Goal: Information Seeking & Learning: Learn about a topic

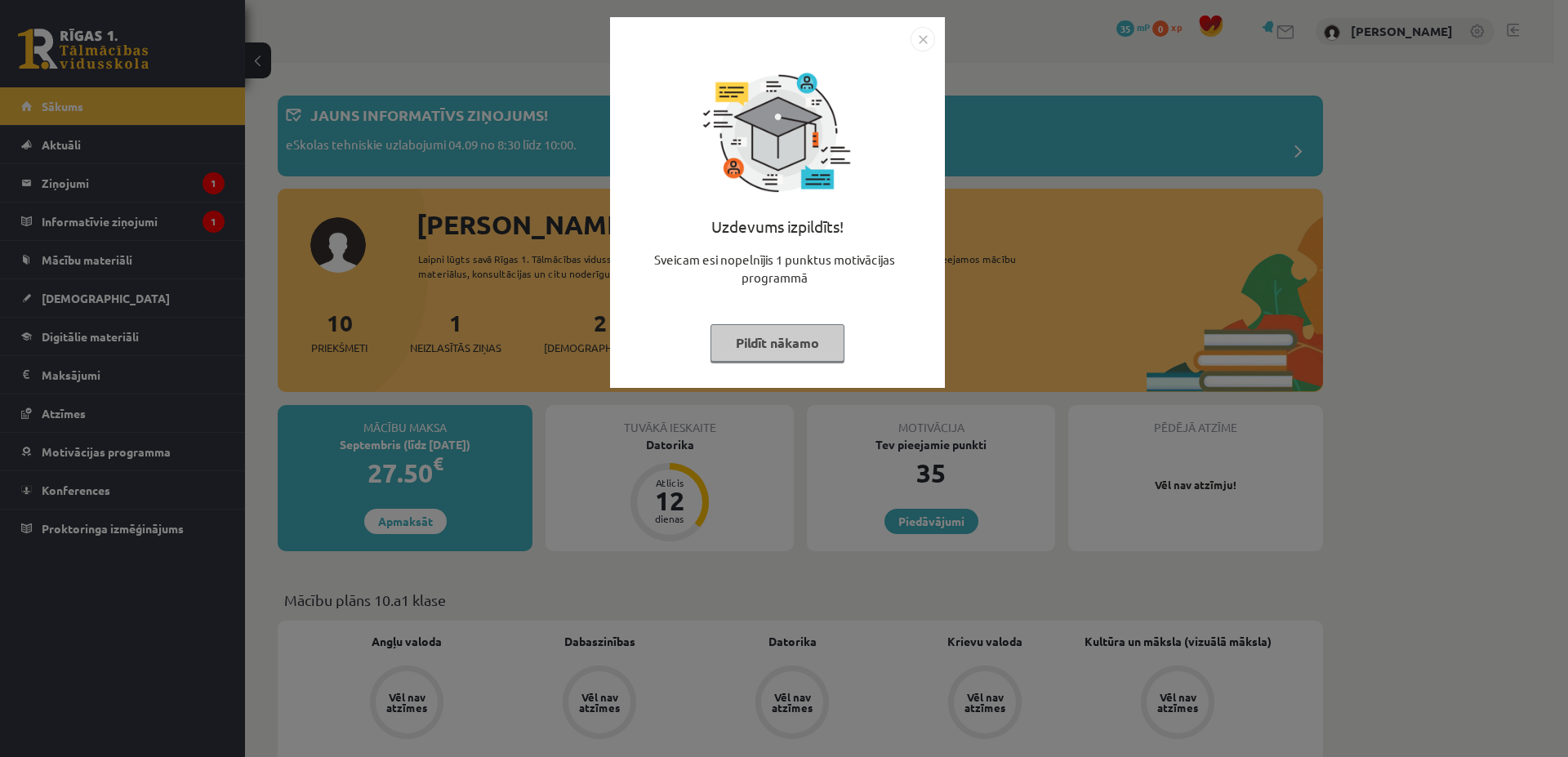
click at [929, 39] on img "Close" at bounding box center [923, 39] width 25 height 25
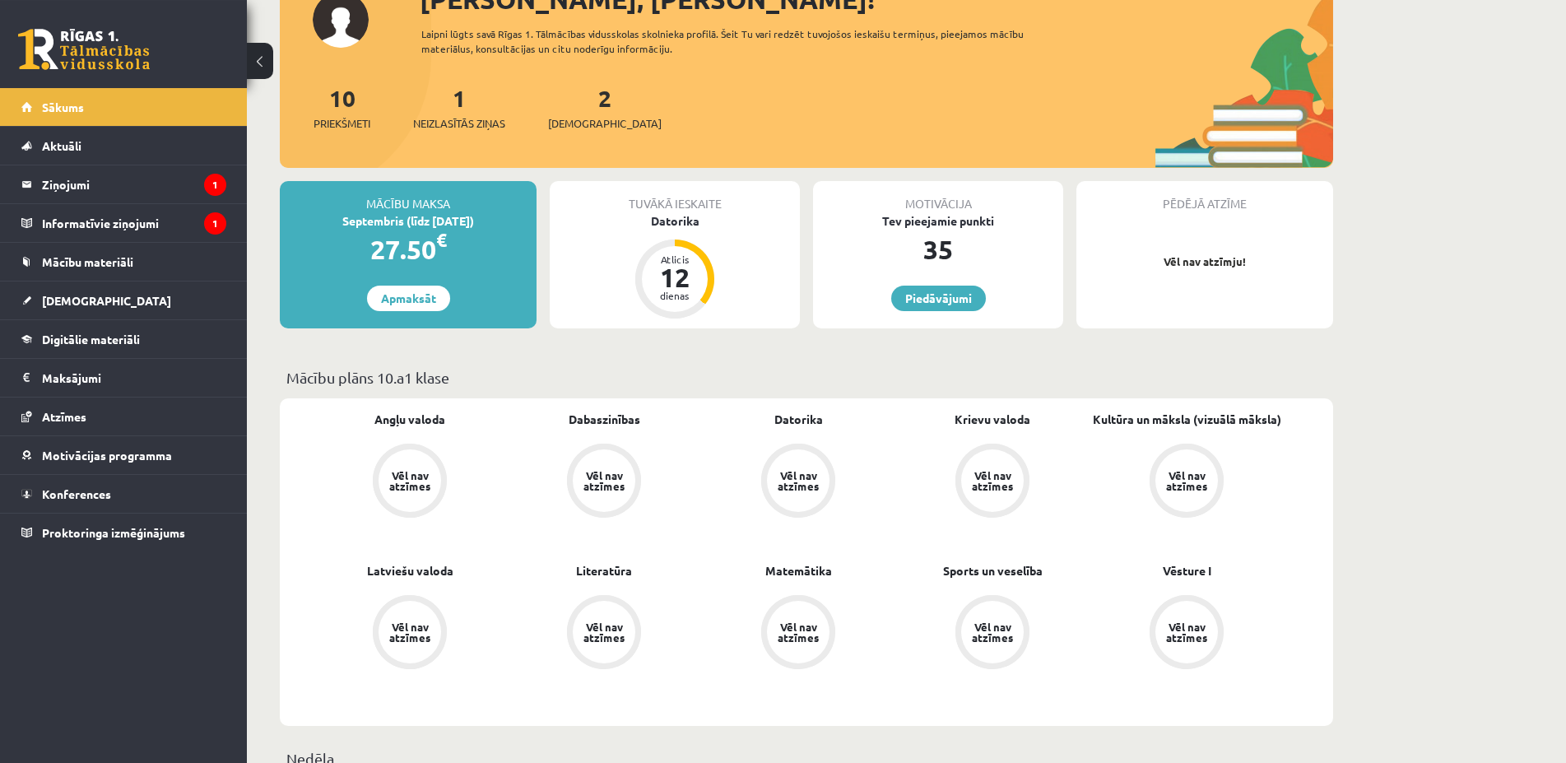
scroll to position [56, 0]
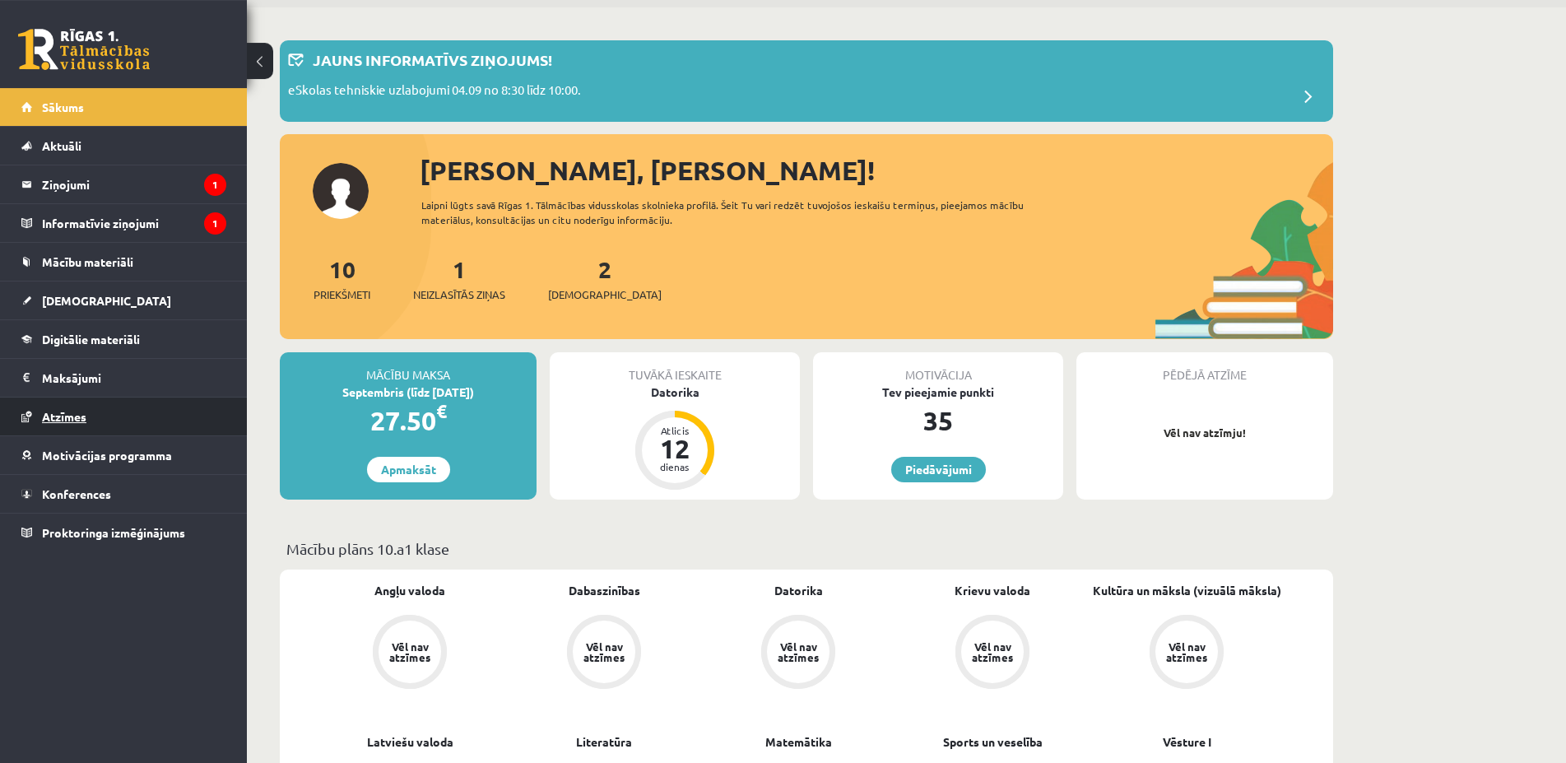
click at [64, 411] on span "Atzīmes" at bounding box center [64, 416] width 44 height 15
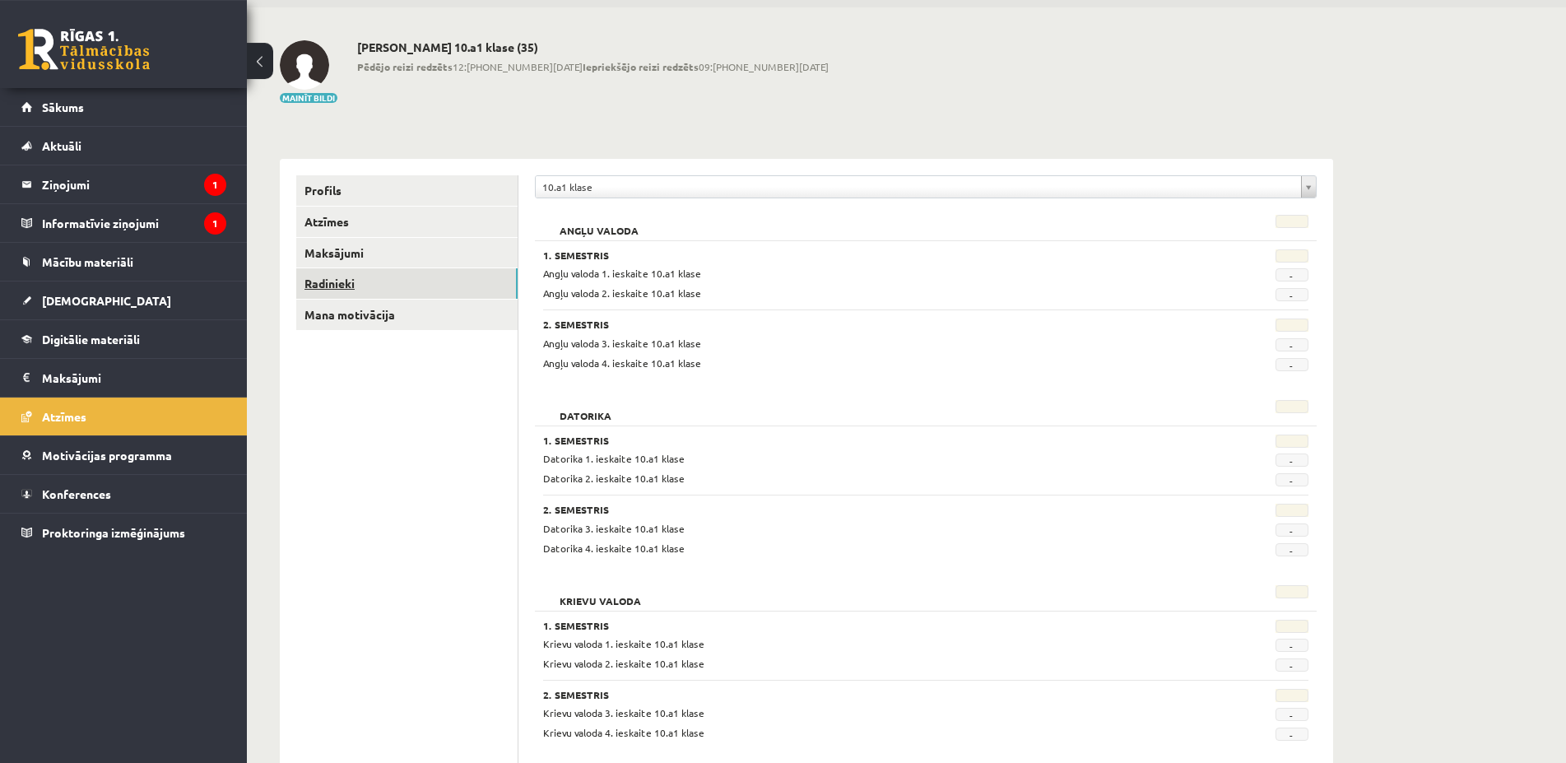
click at [399, 298] on link "Radinieki" at bounding box center [406, 283] width 221 height 30
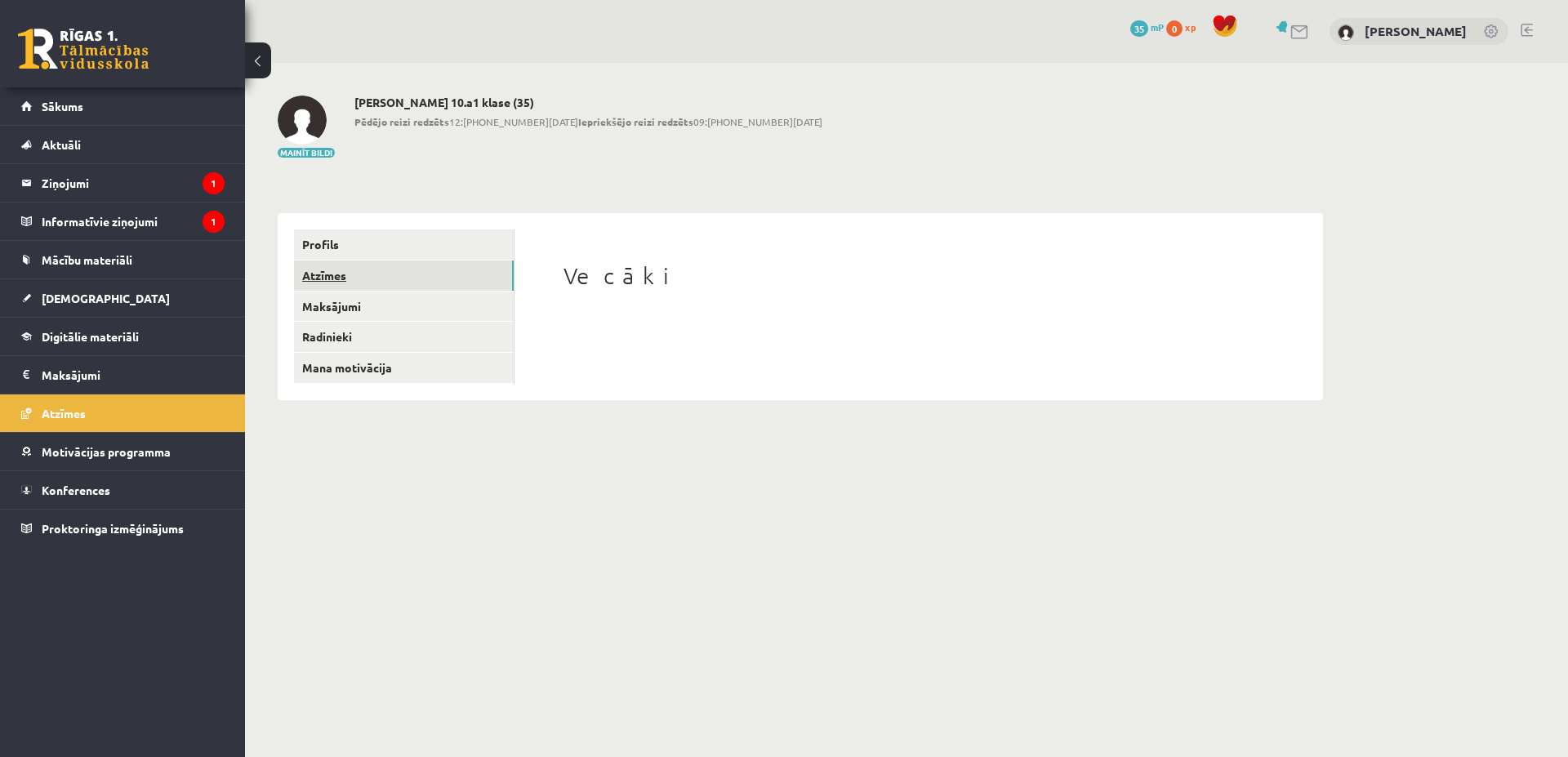
click at [346, 262] on link "Atzīmes" at bounding box center [403, 276] width 219 height 30
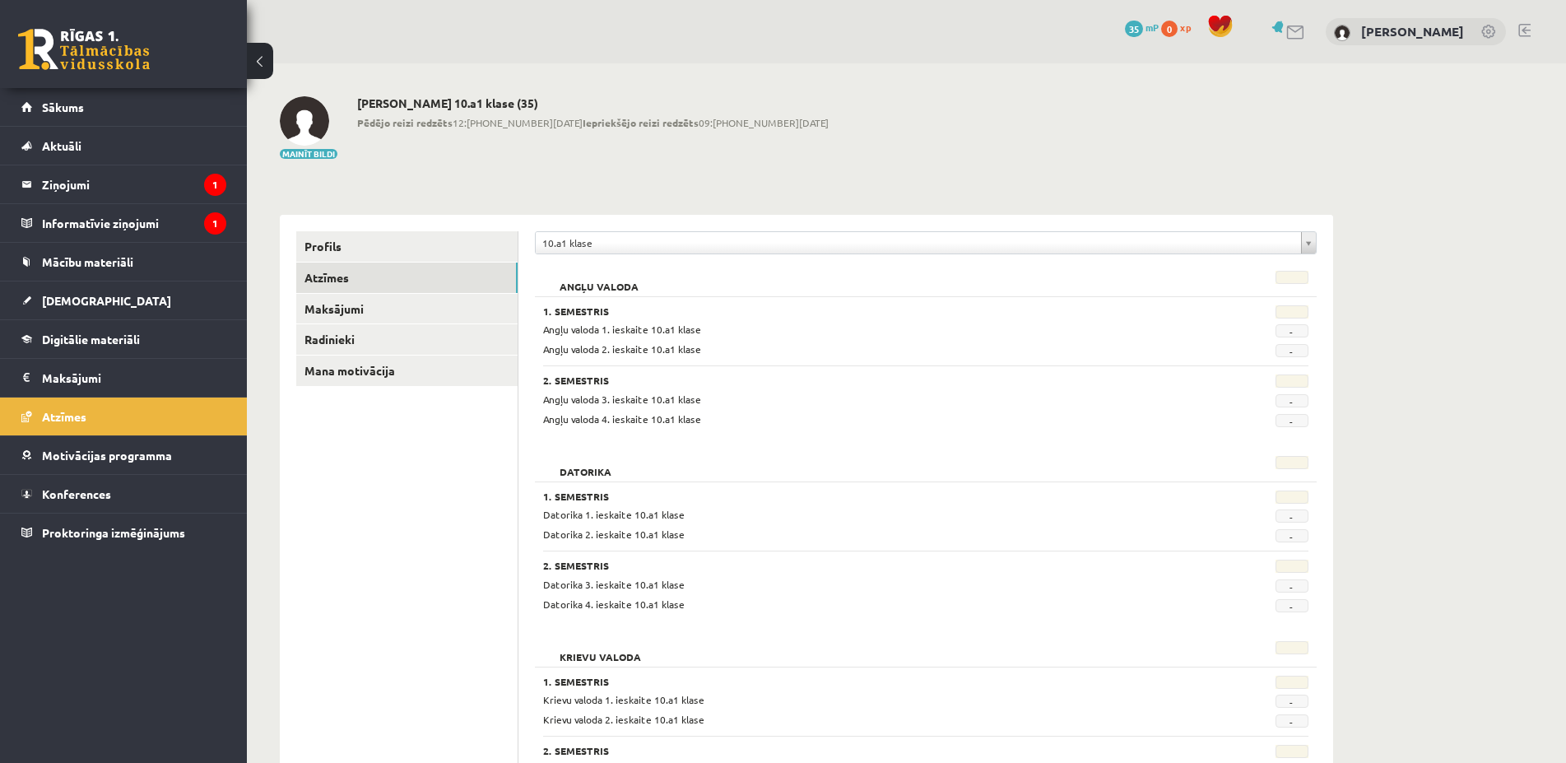
click at [1315, 250] on body "0 Dāvanas 35 mP 0 xp Jekaterina Kovaļonoka Sākums Aktuāli Kā mācīties eSKOLĀ Ko…" at bounding box center [783, 381] width 1566 height 763
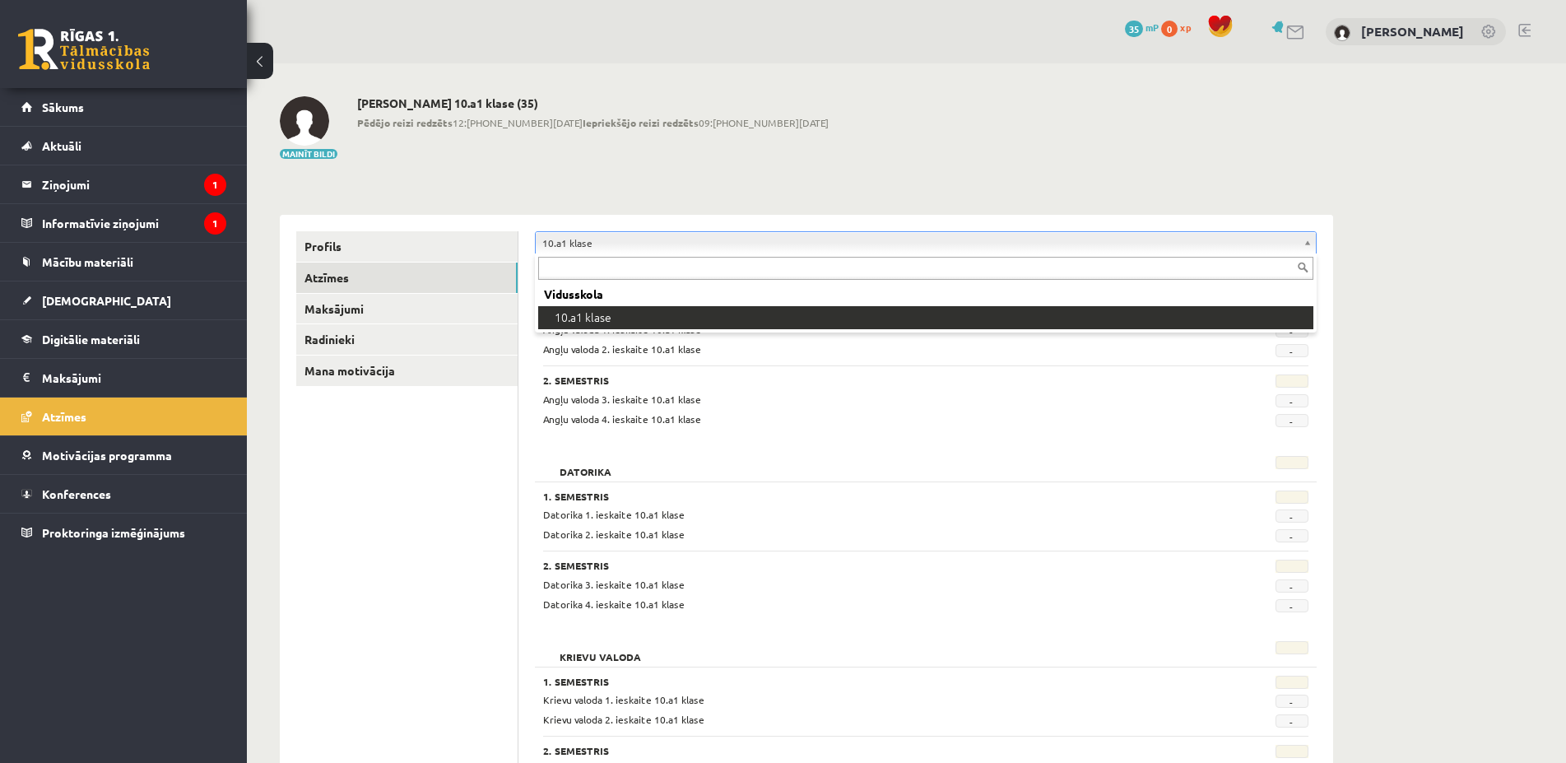
click at [1562, 286] on body "0 Dāvanas 35 mP 0 xp Jekaterina Kovaļonoka Sākums Aktuāli Kā mācīties eSKOLĀ Ko…" at bounding box center [783, 381] width 1566 height 763
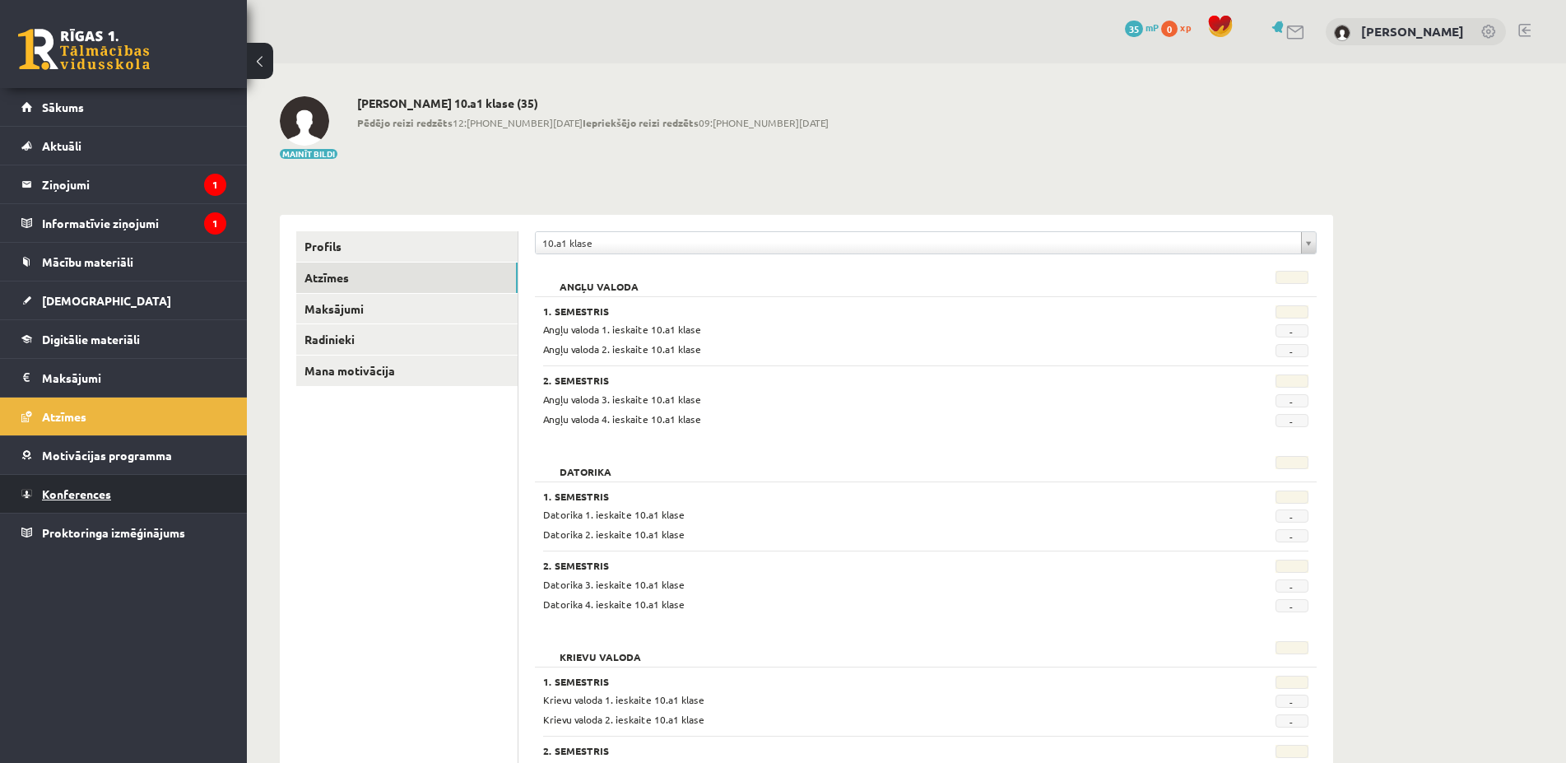
click at [86, 491] on span "Konferences" at bounding box center [76, 493] width 69 height 15
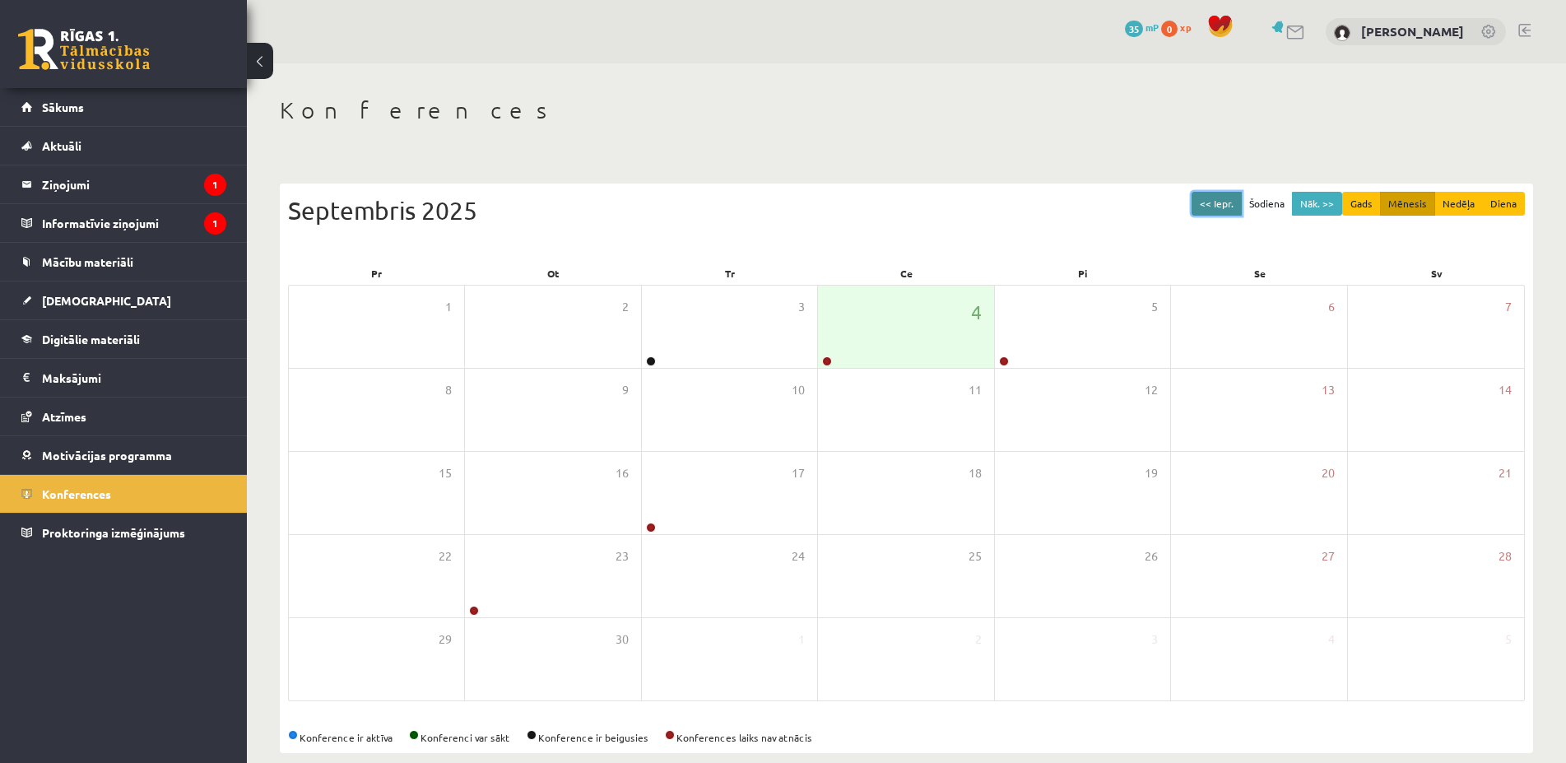
click at [1219, 213] on button "<< Iepr." at bounding box center [1217, 204] width 50 height 24
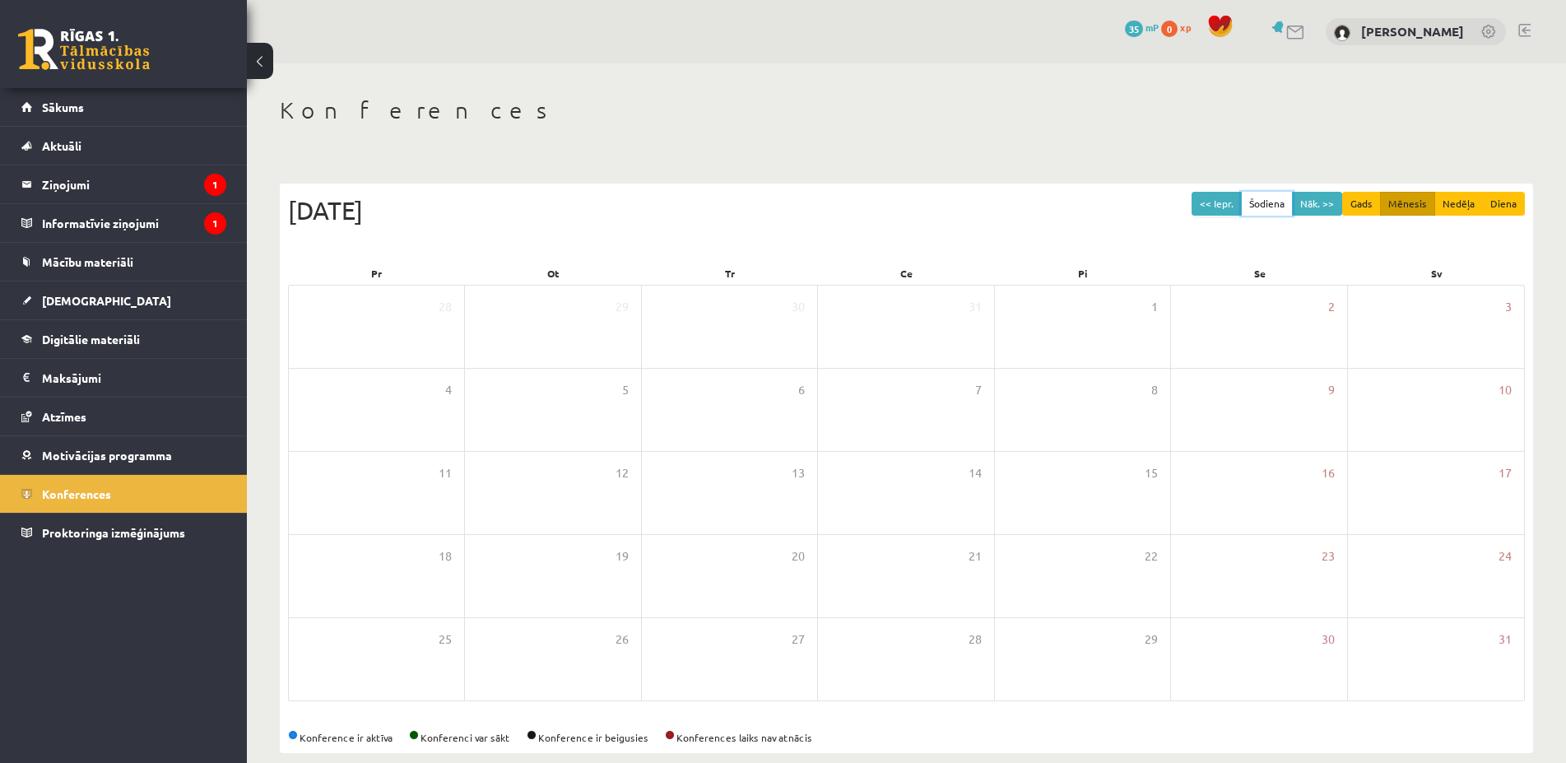
click at [1273, 207] on button "Šodiena" at bounding box center [1267, 204] width 52 height 24
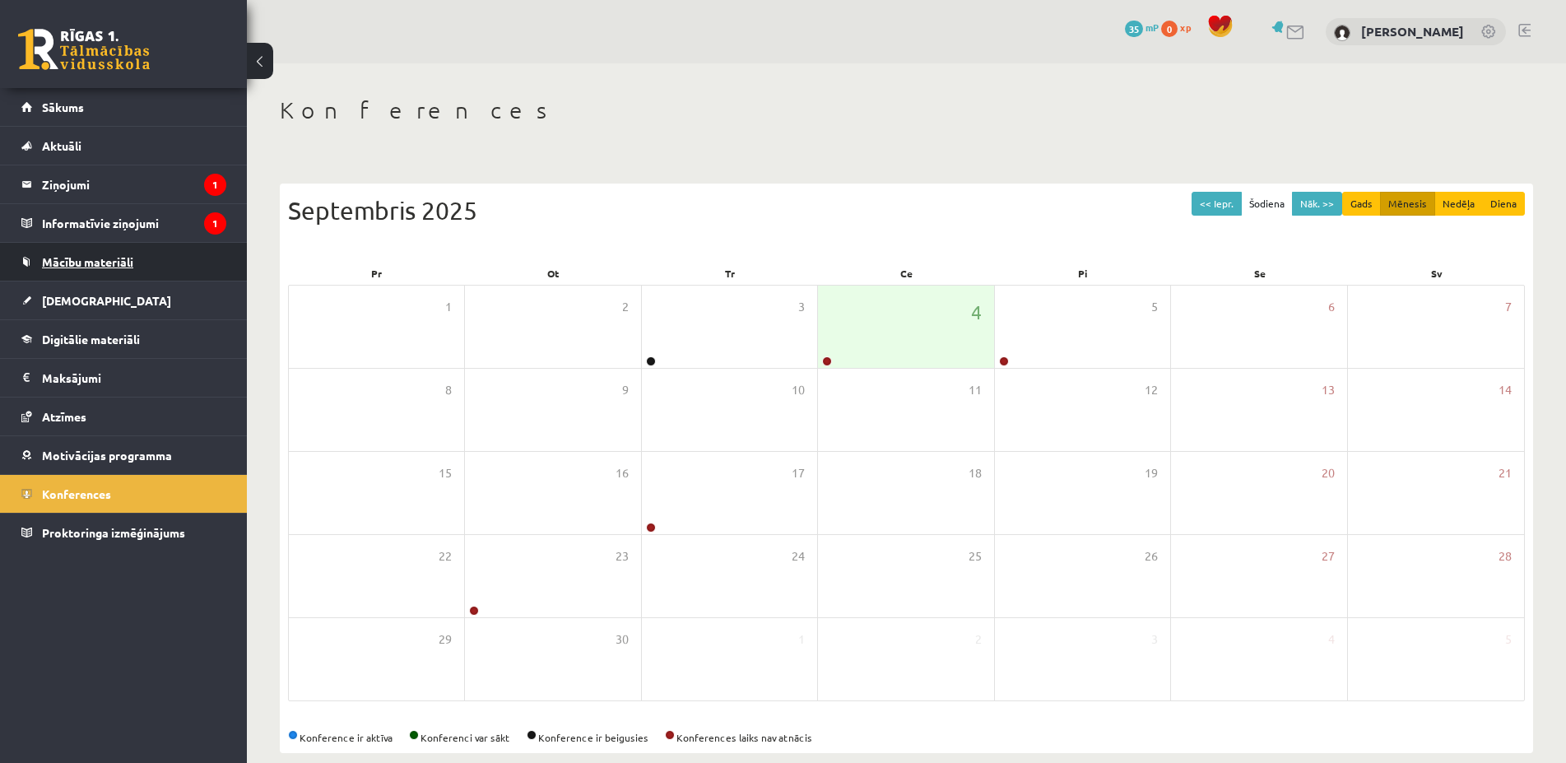
click at [119, 258] on span "Mācību materiāli" at bounding box center [87, 261] width 91 height 15
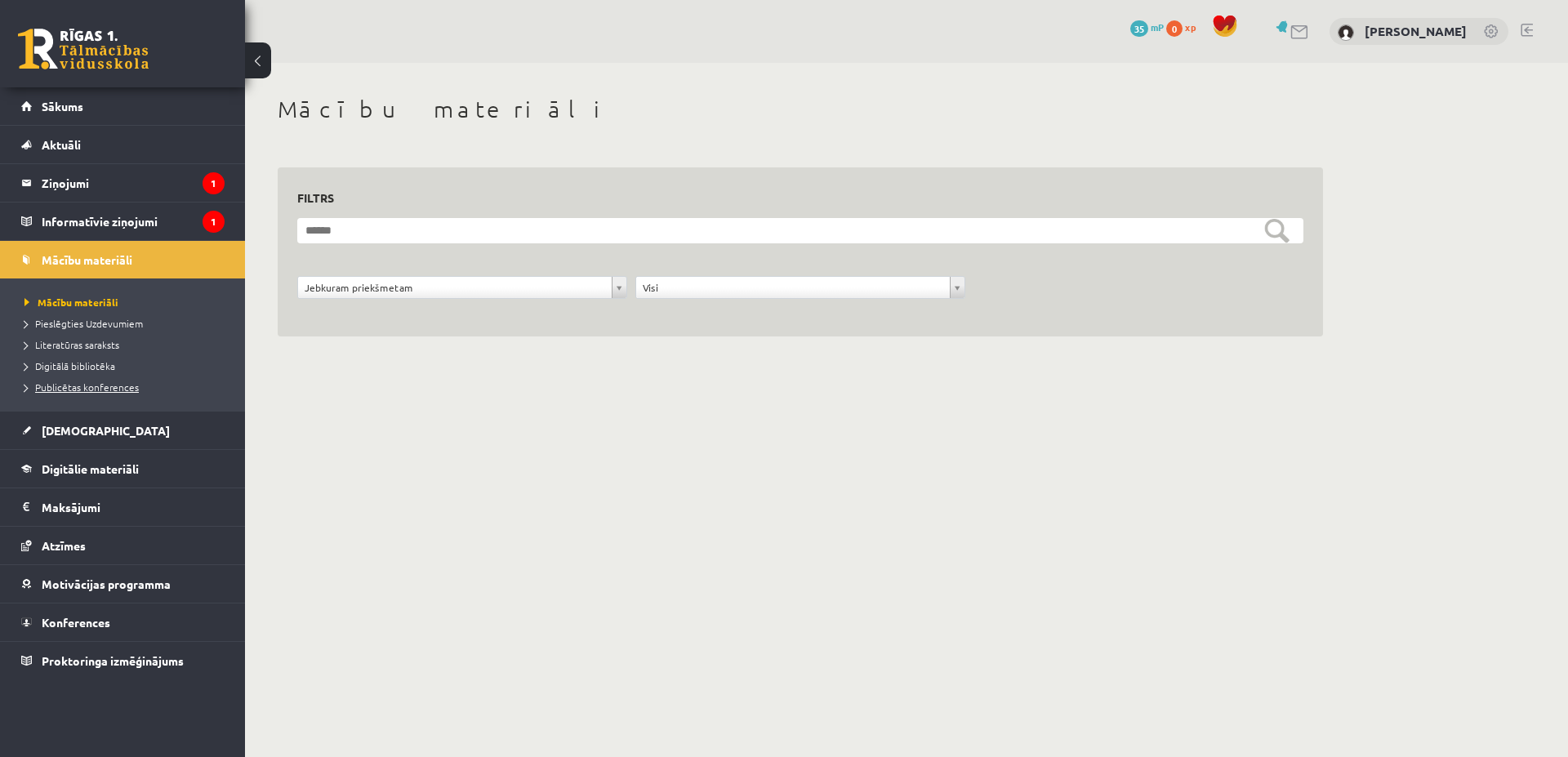
click at [94, 390] on span "Publicētas konferences" at bounding box center [81, 387] width 114 height 13
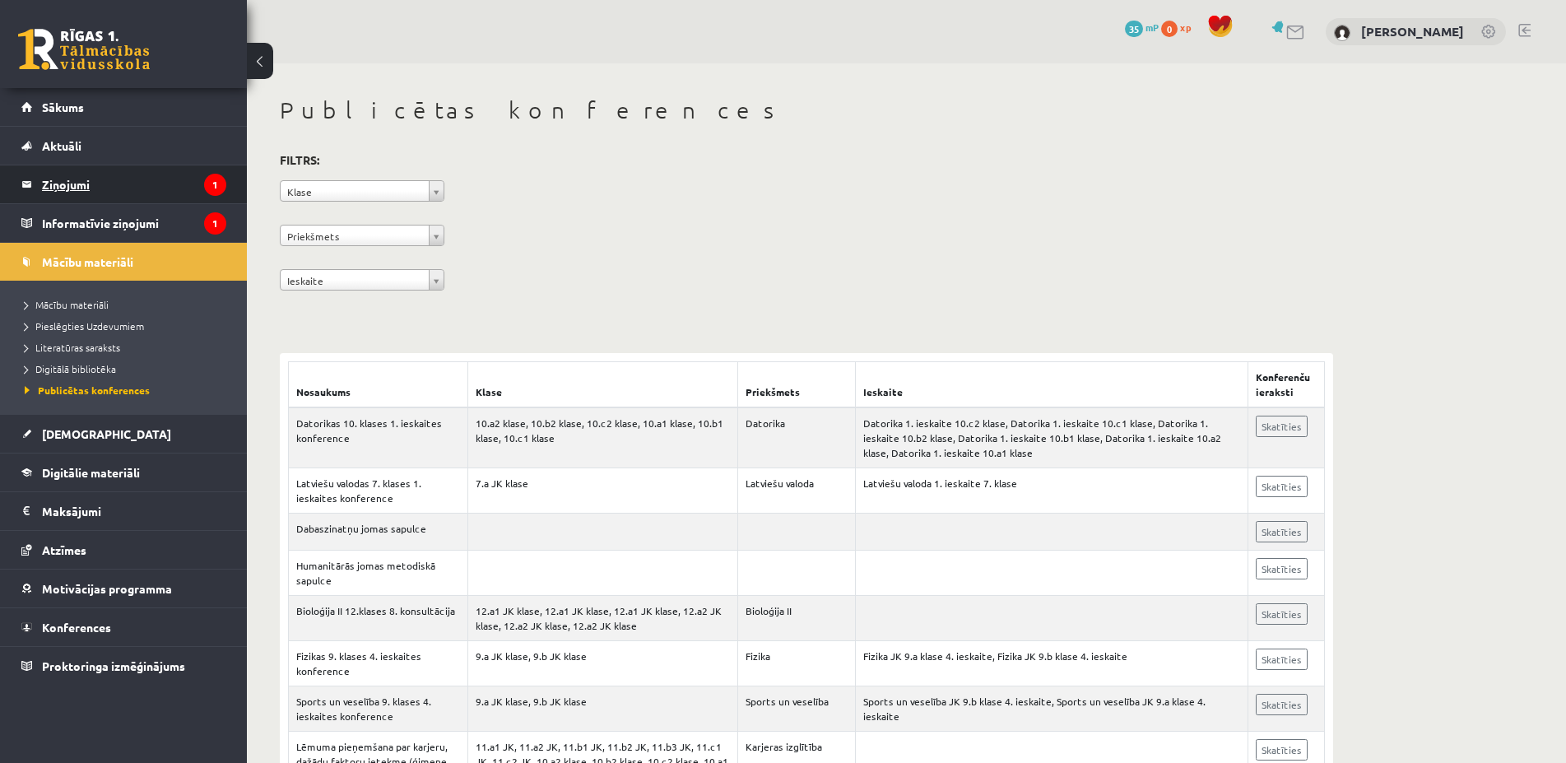
click at [50, 175] on legend "Ziņojumi 1" at bounding box center [134, 184] width 184 height 38
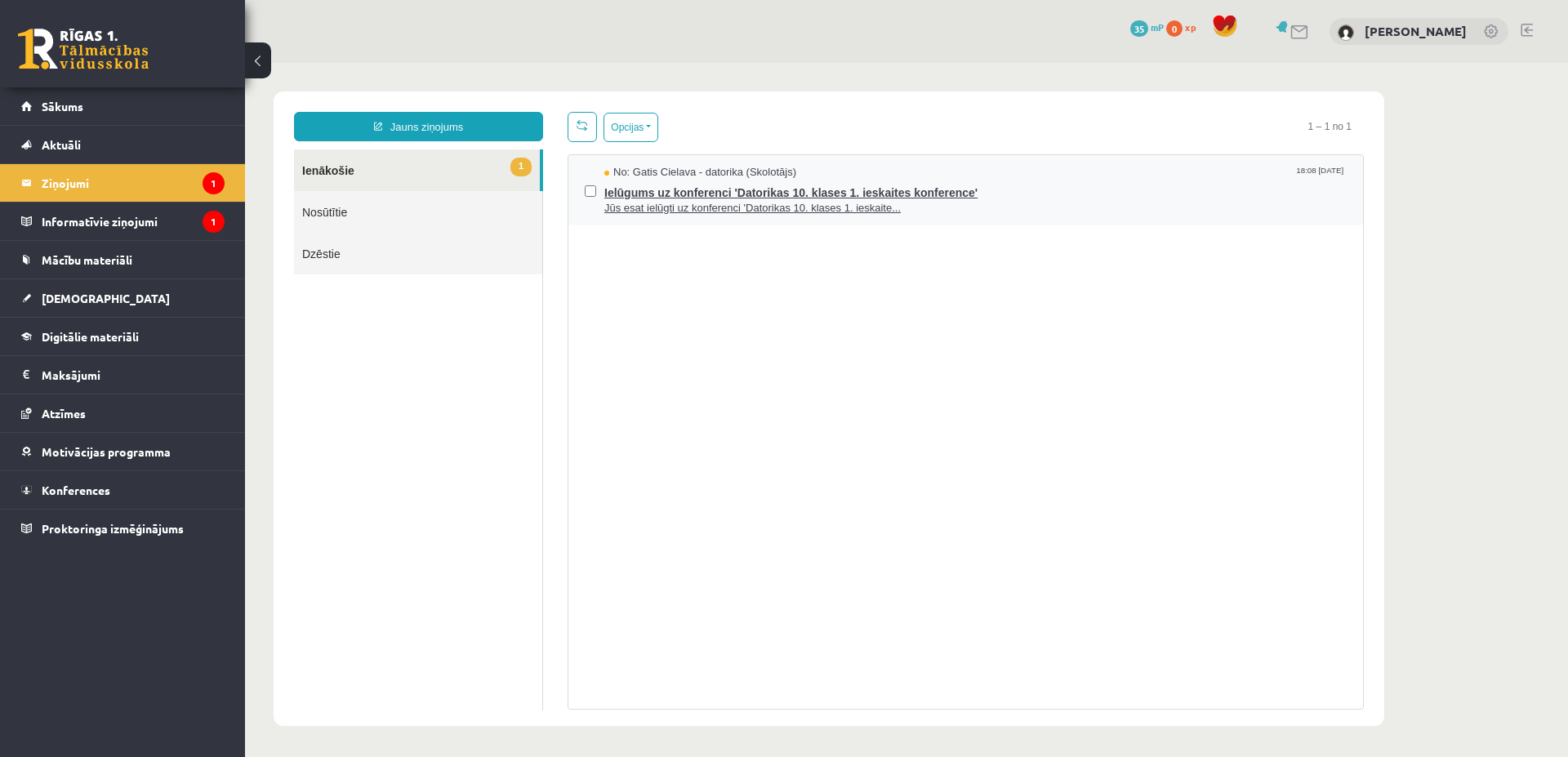
click at [711, 188] on span "Ielūgums uz konferenci 'Datorikas 10. klases 1. ieskaites konference'" at bounding box center [976, 190] width 742 height 21
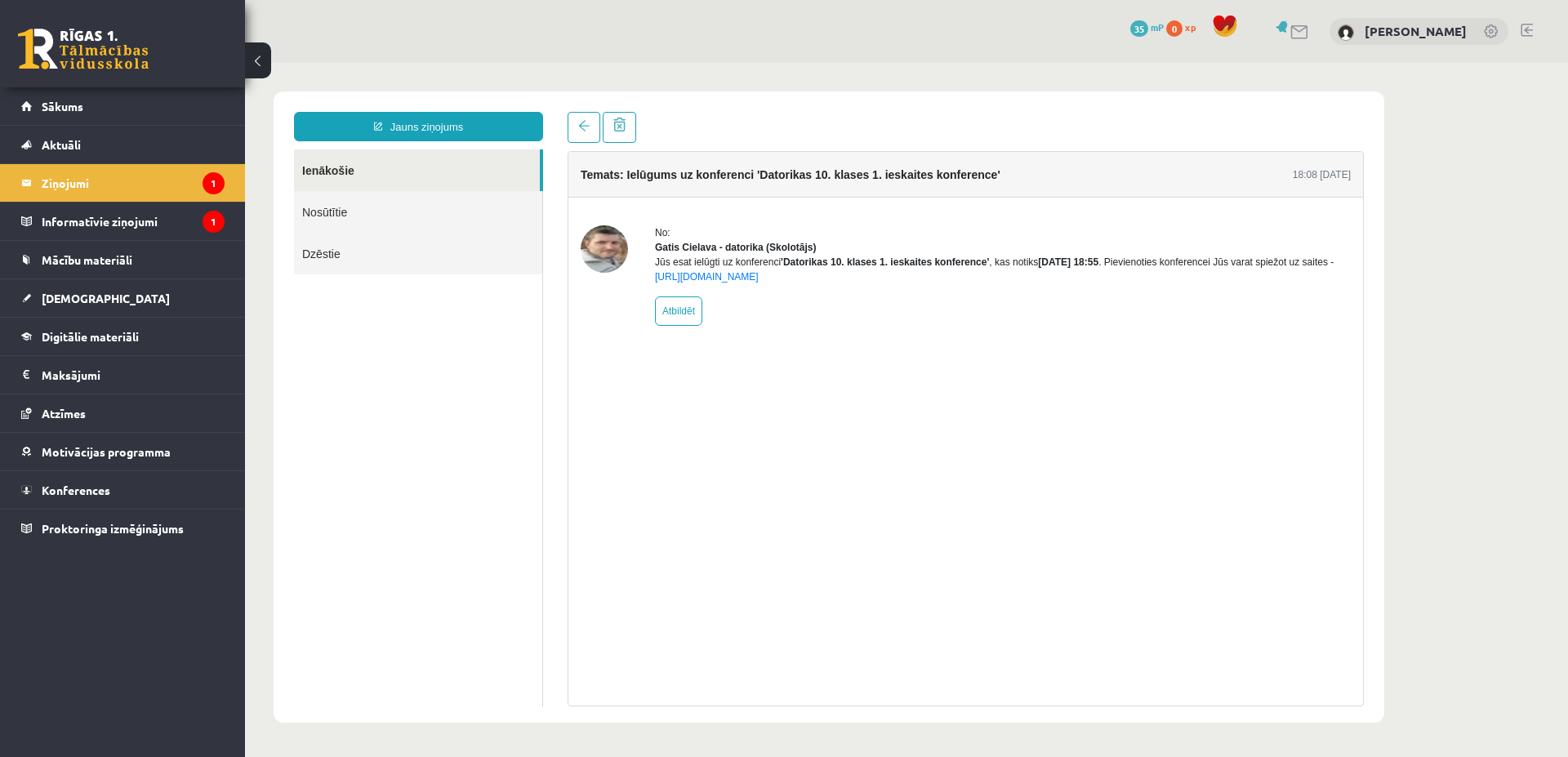
click at [456, 266] on link "Dzēstie" at bounding box center [418, 254] width 248 height 42
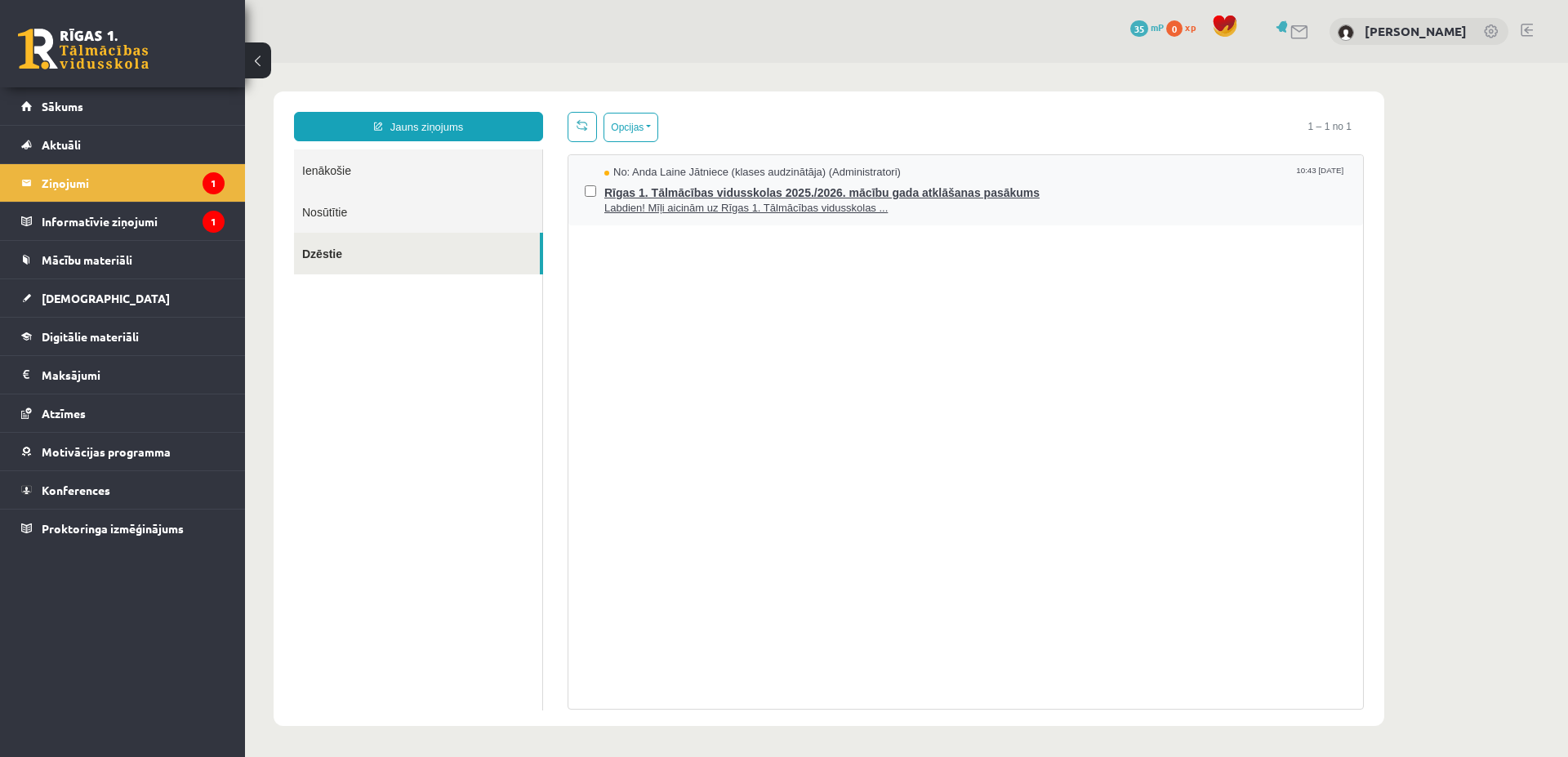
click at [658, 198] on span "Rīgas 1. Tālmācības vidusskolas 2025./2026. mācību gada atklāšanas pasākums" at bounding box center [976, 190] width 742 height 21
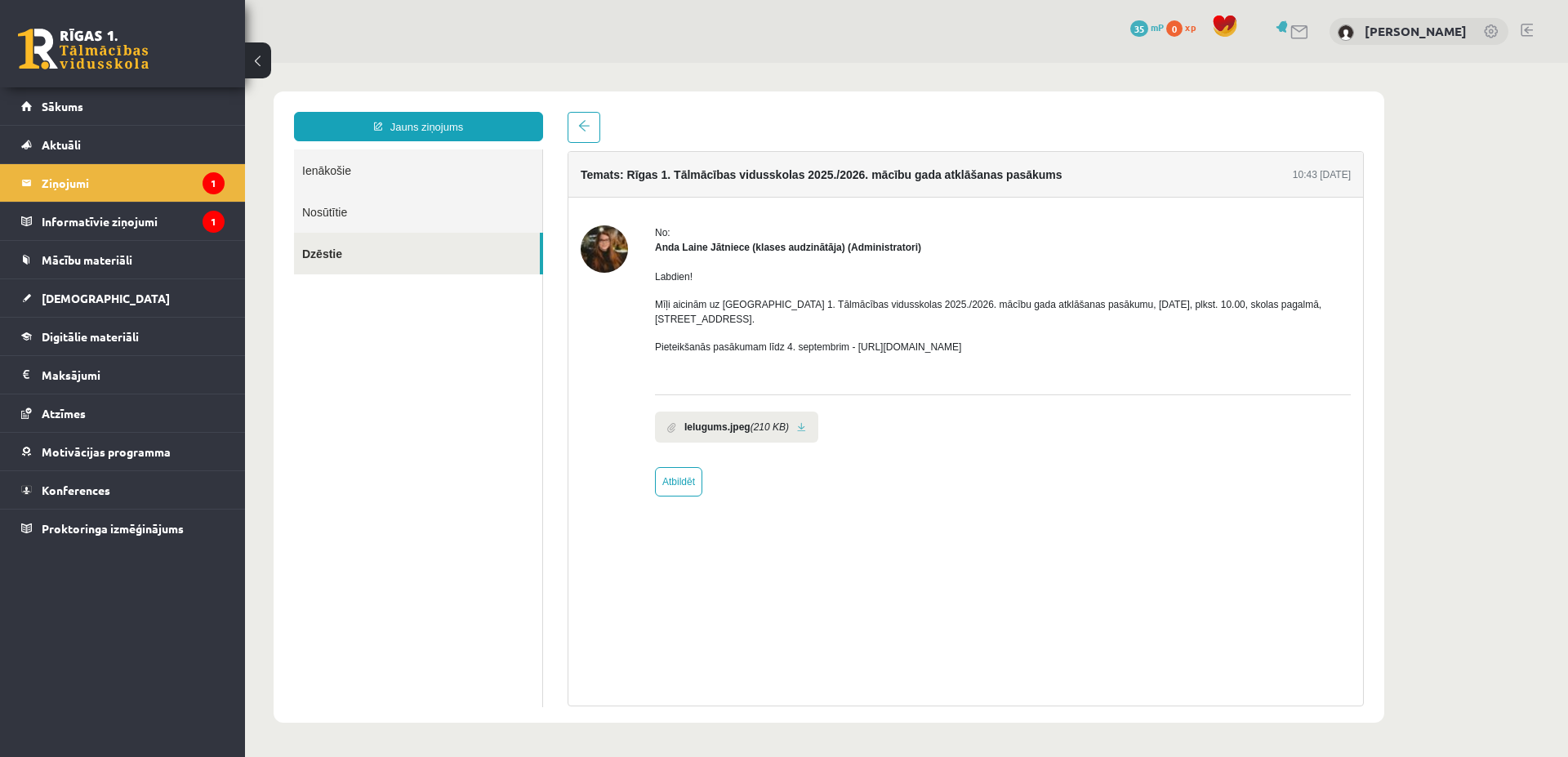
click at [346, 212] on link "Nosūtītie" at bounding box center [418, 212] width 248 height 42
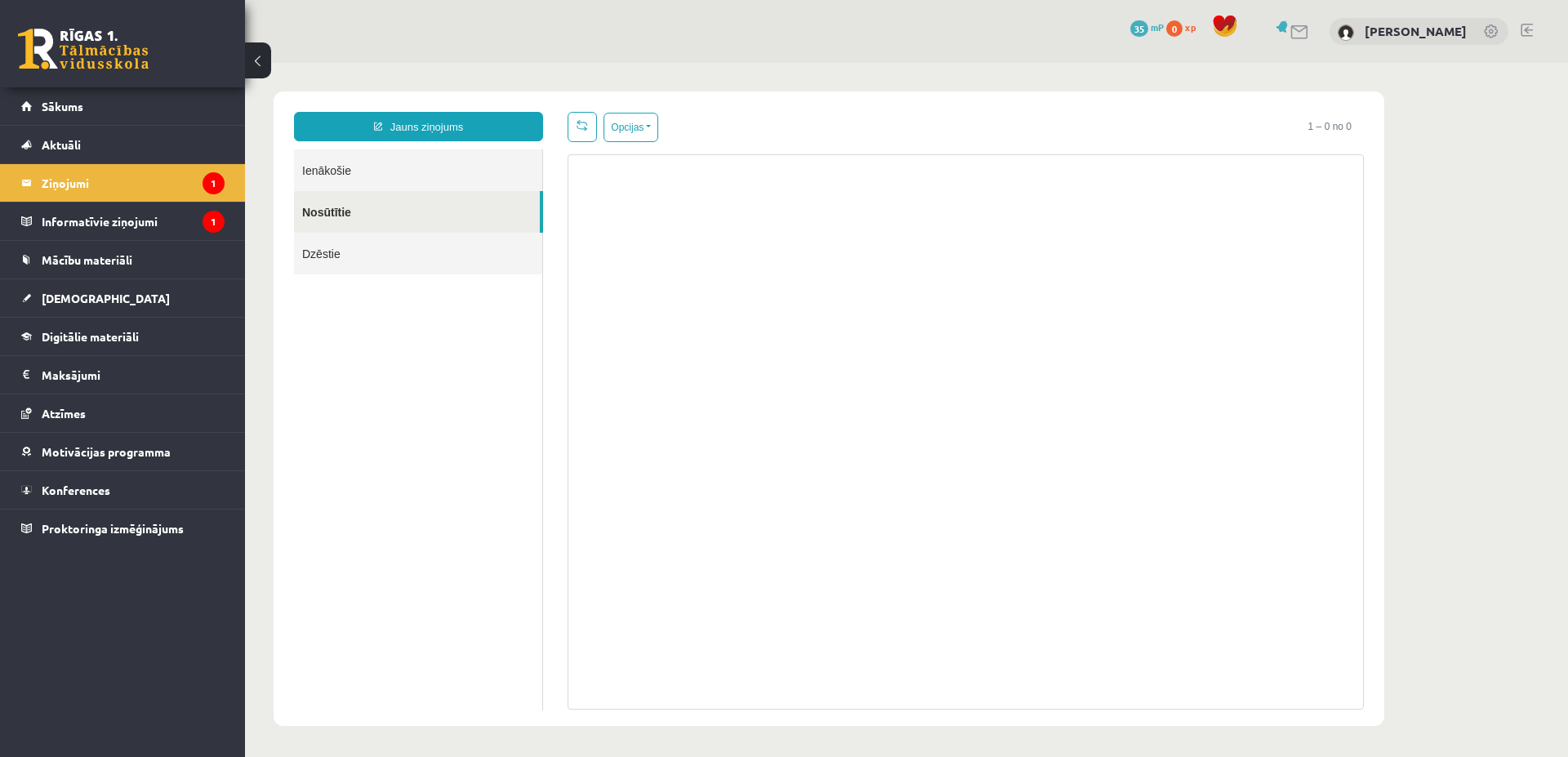
click at [374, 170] on link "Ienākošie" at bounding box center [418, 171] width 248 height 42
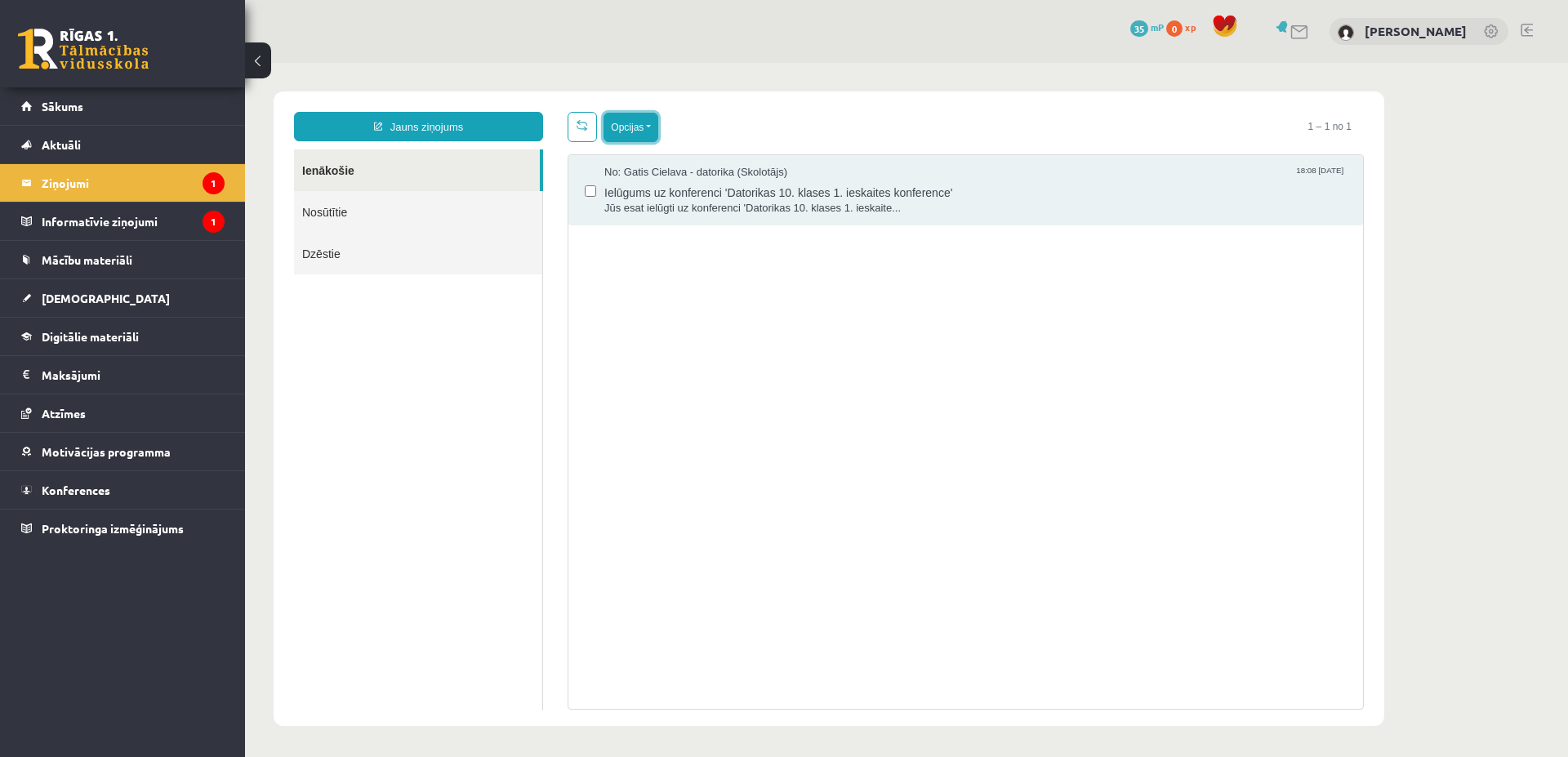
click at [642, 129] on button "Opcijas" at bounding box center [630, 128] width 55 height 30
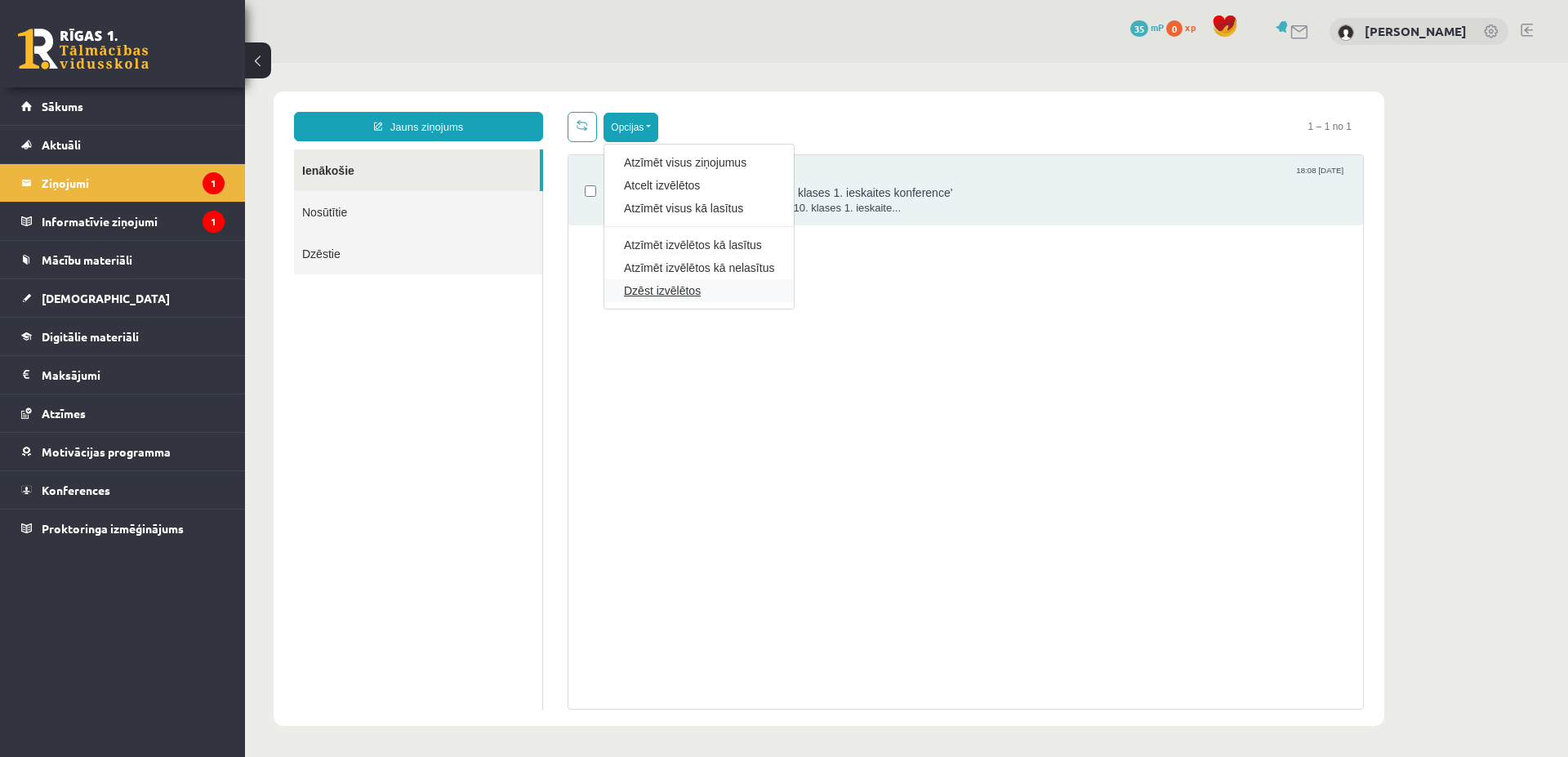
click at [666, 297] on link "Dzēst izvēlētos" at bounding box center [699, 291] width 150 height 16
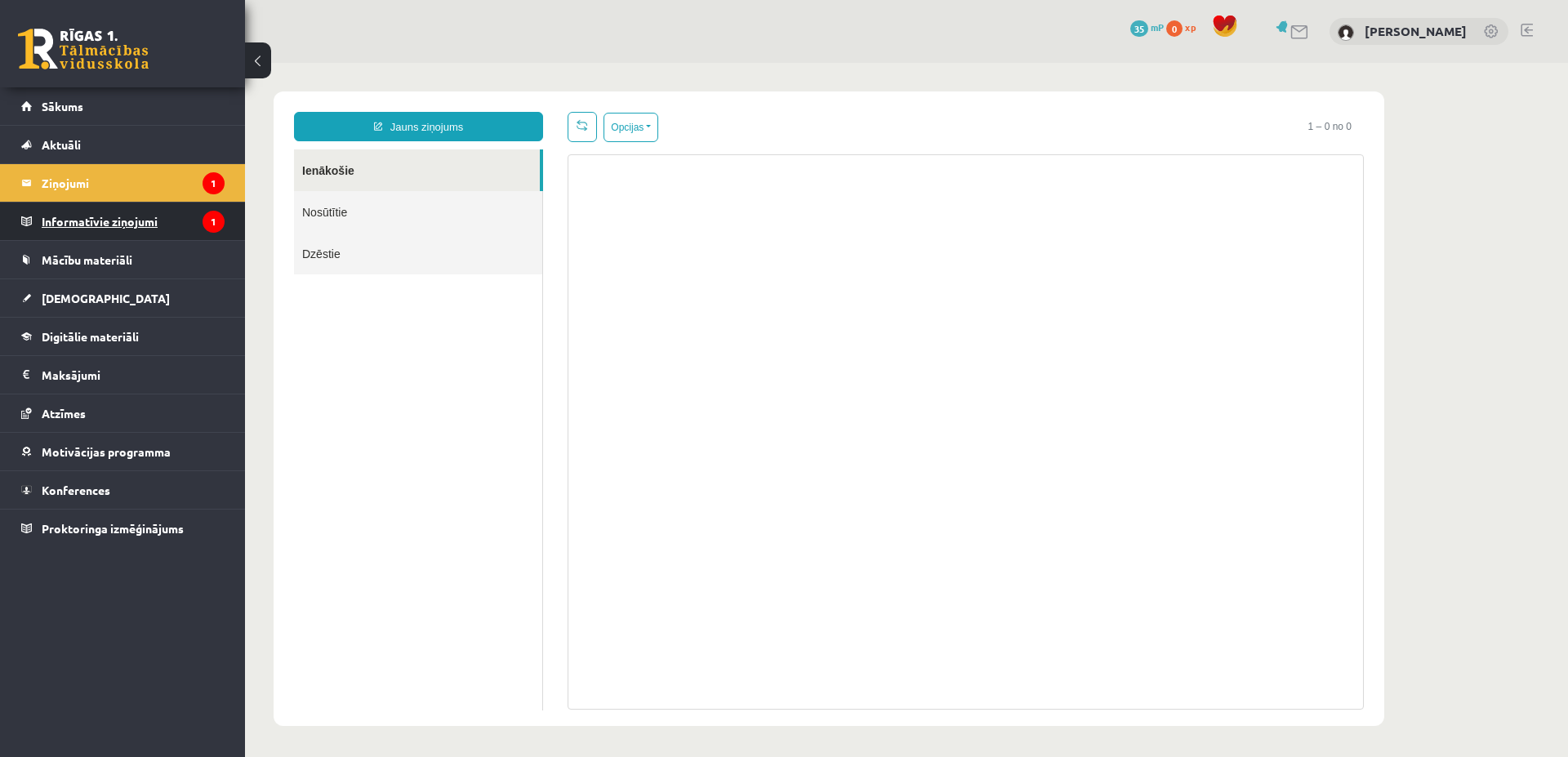
click at [90, 218] on legend "Informatīvie ziņojumi 1" at bounding box center [133, 221] width 183 height 38
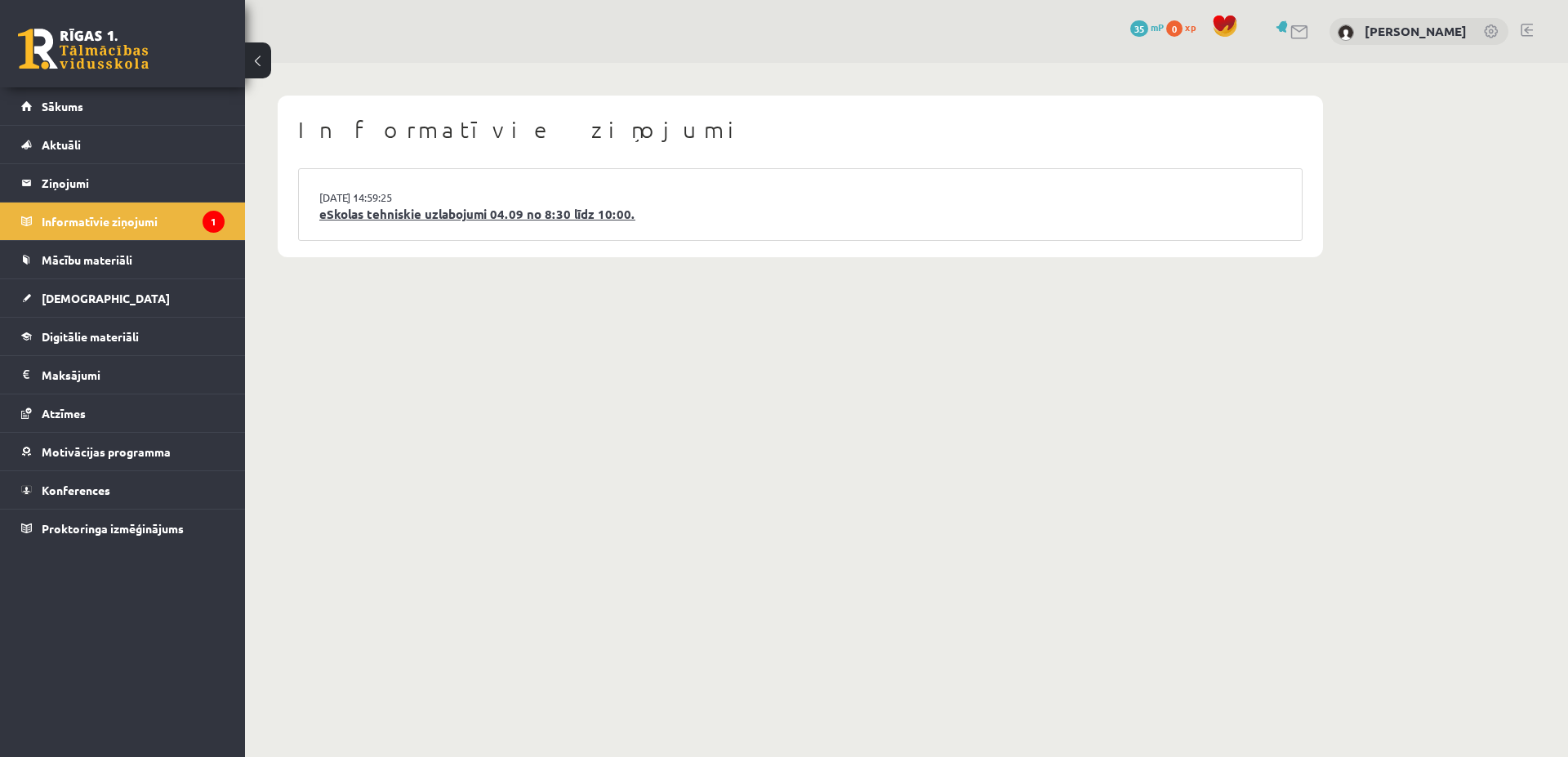
click at [558, 213] on link "eSkolas tehniskie uzlabojumi 04.09 no 8:30 līdz 10:00." at bounding box center [801, 214] width 963 height 19
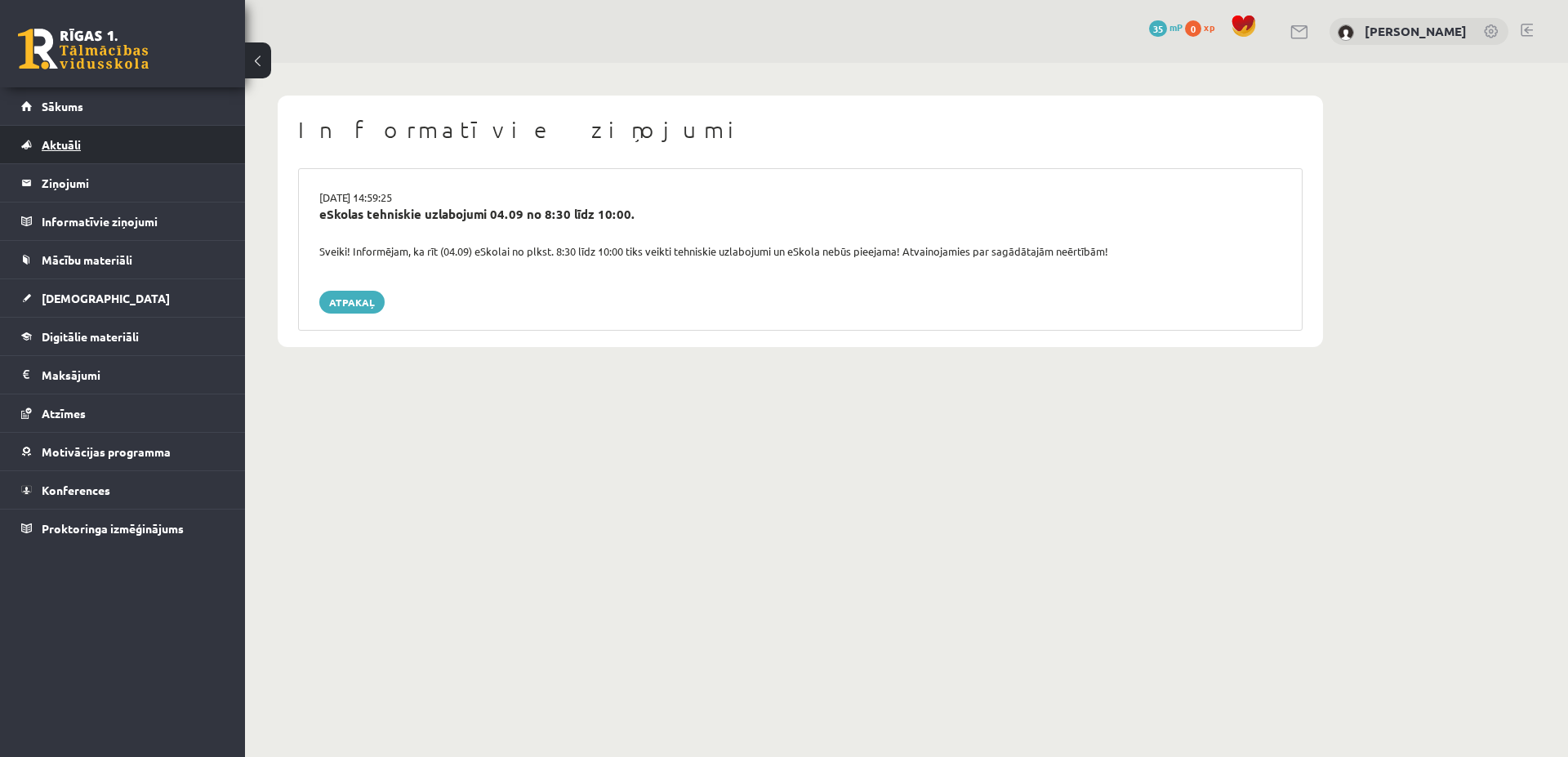
click at [71, 138] on span "Aktuāli" at bounding box center [62, 144] width 40 height 15
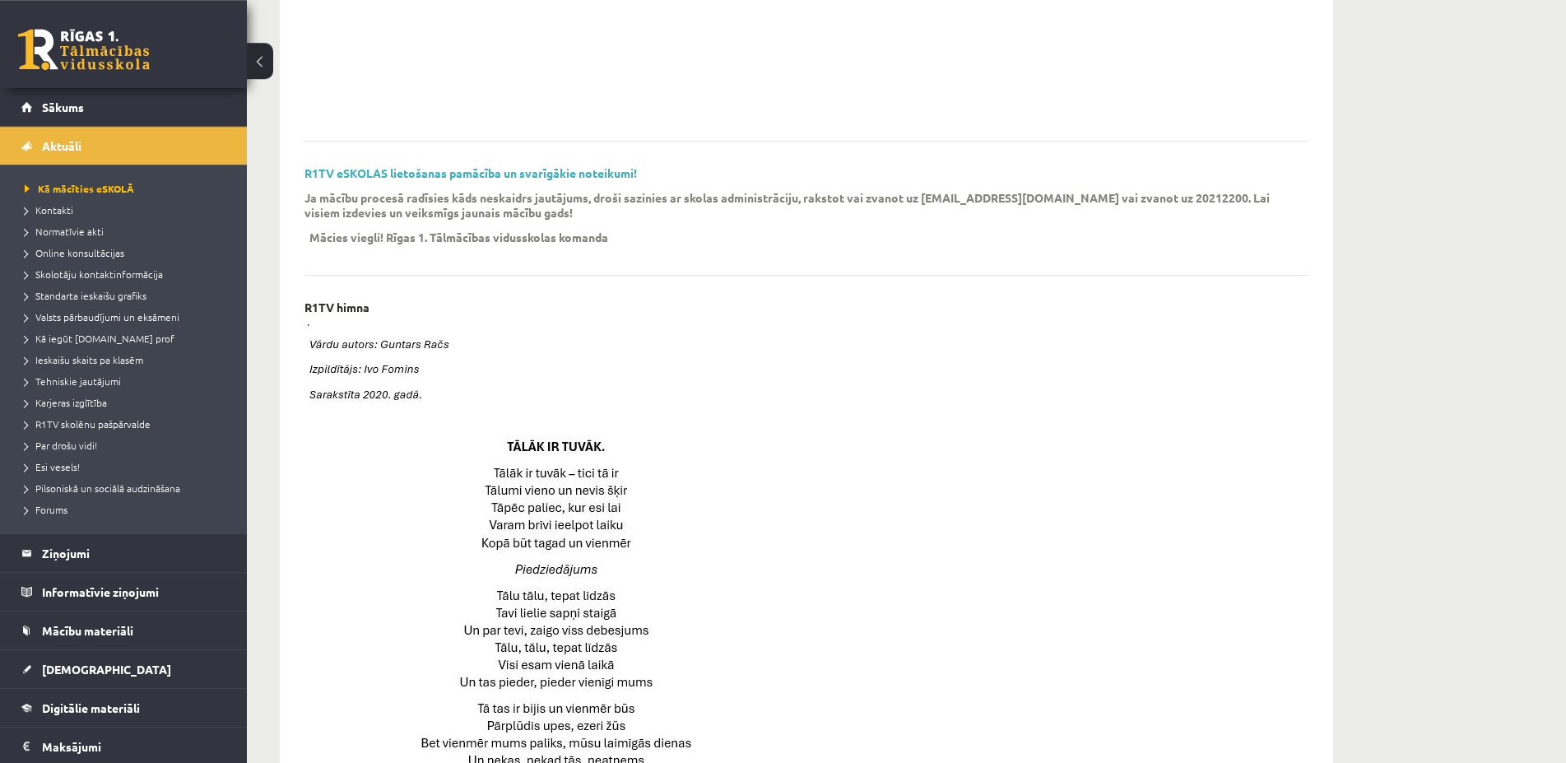
scroll to position [23, 0]
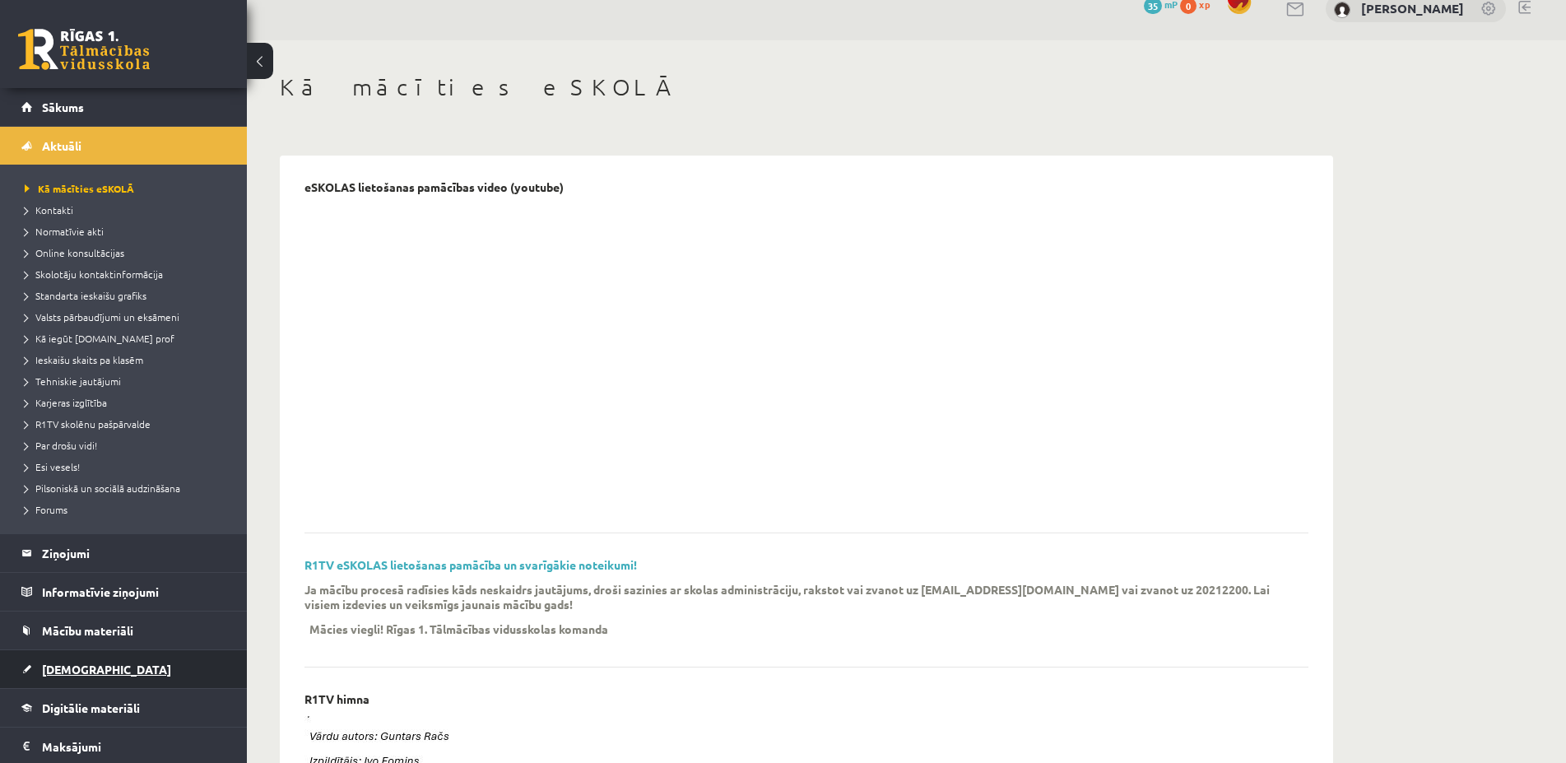
click at [102, 663] on link "[DEMOGRAPHIC_DATA]" at bounding box center [123, 669] width 205 height 38
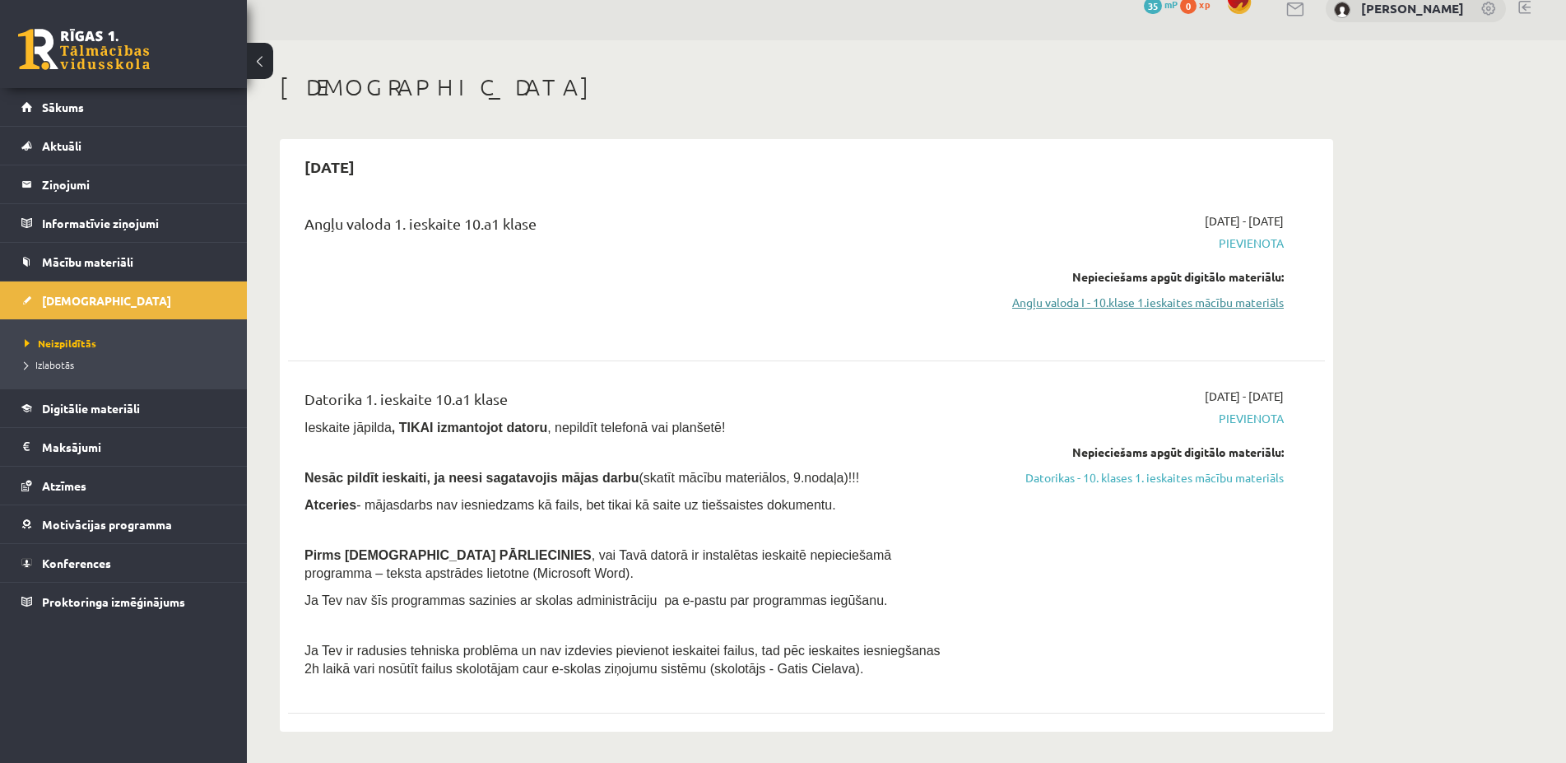
click at [1228, 299] on link "Angļu valoda I - 10.klase 1.ieskaites mācību materiāls" at bounding box center [1129, 302] width 310 height 17
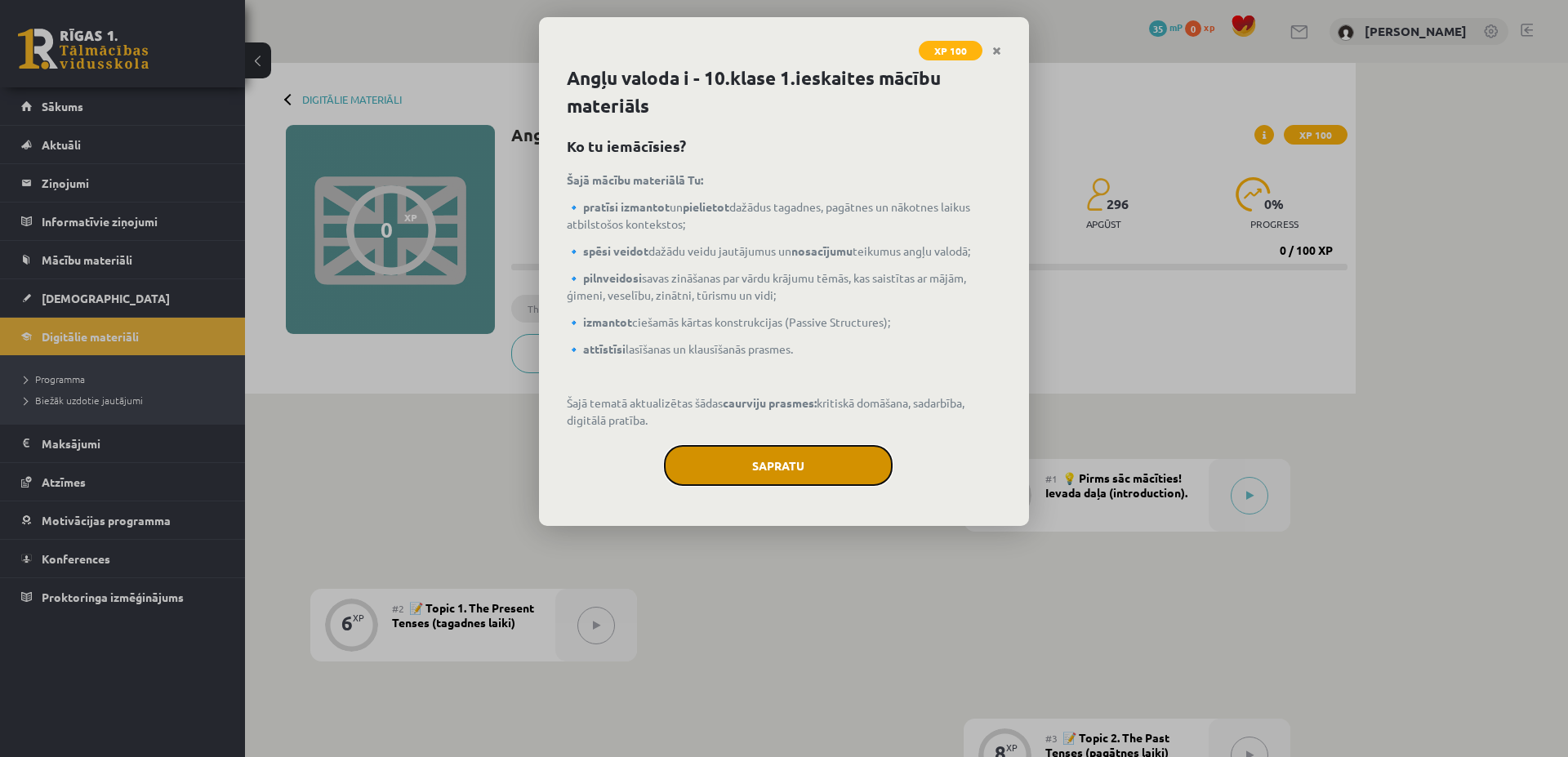
click at [760, 460] on button "Sapratu" at bounding box center [778, 465] width 228 height 41
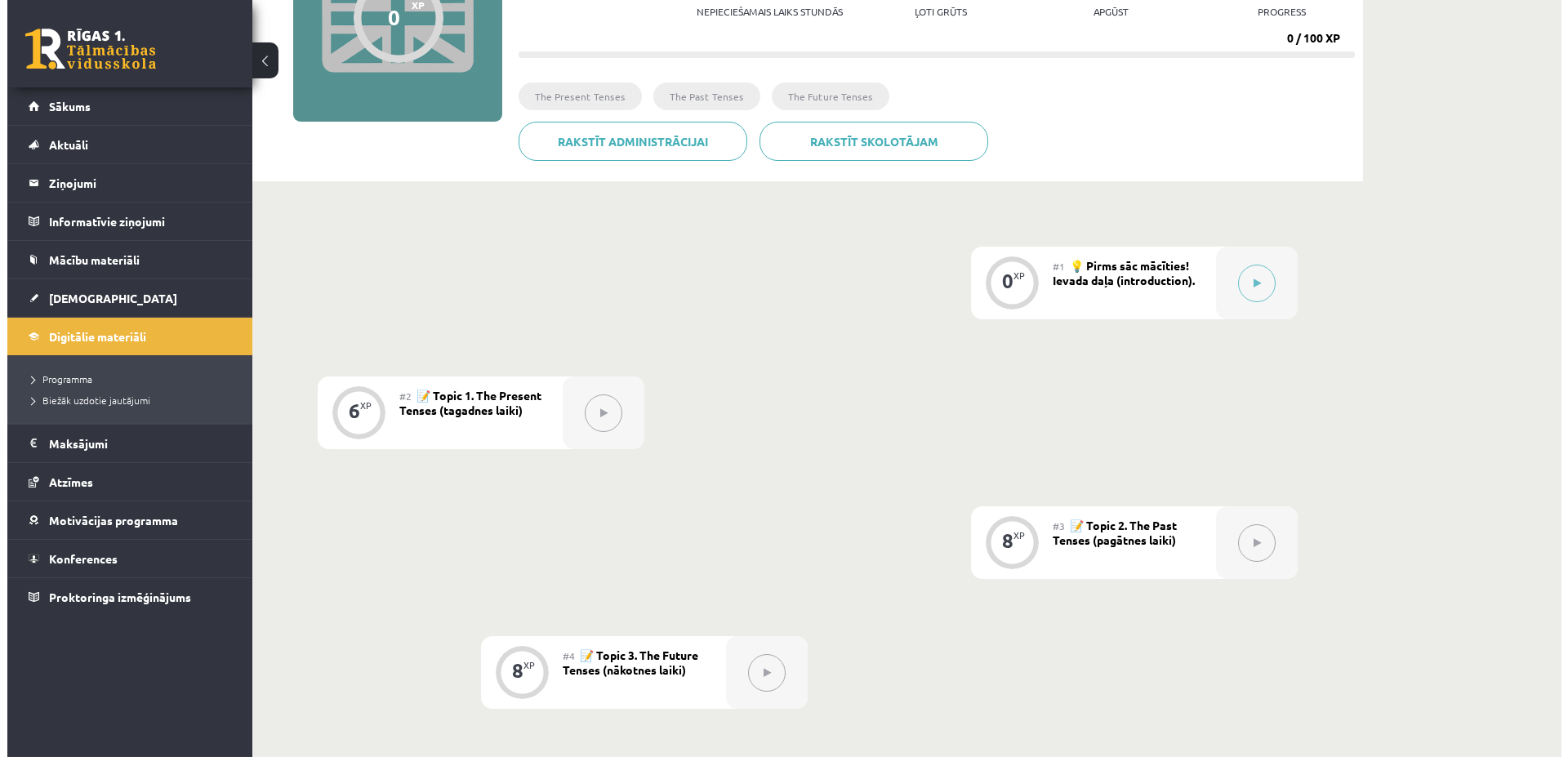
scroll to position [240, 0]
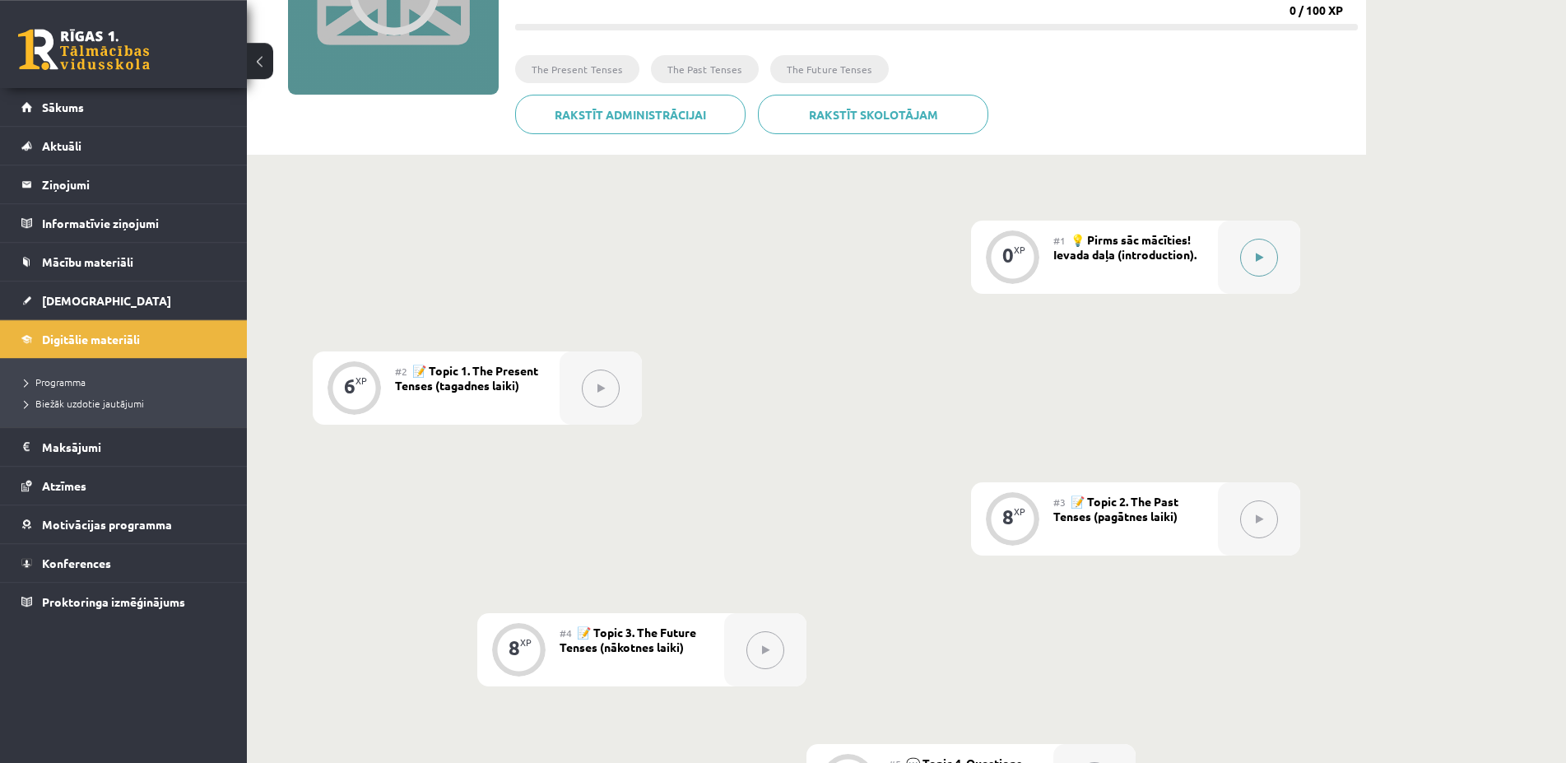
click at [1256, 258] on icon at bounding box center [1259, 258] width 7 height 10
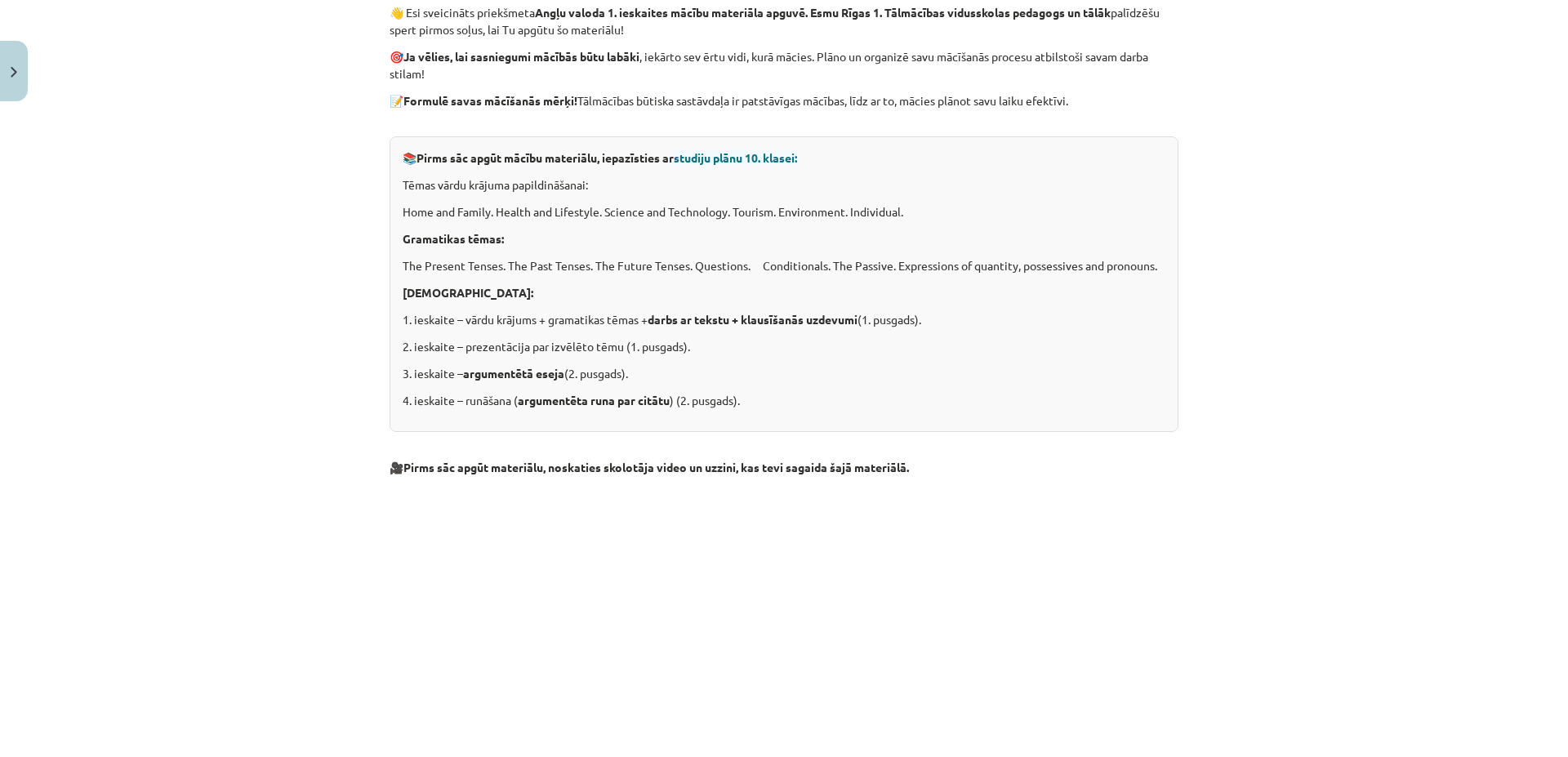
scroll to position [0, 0]
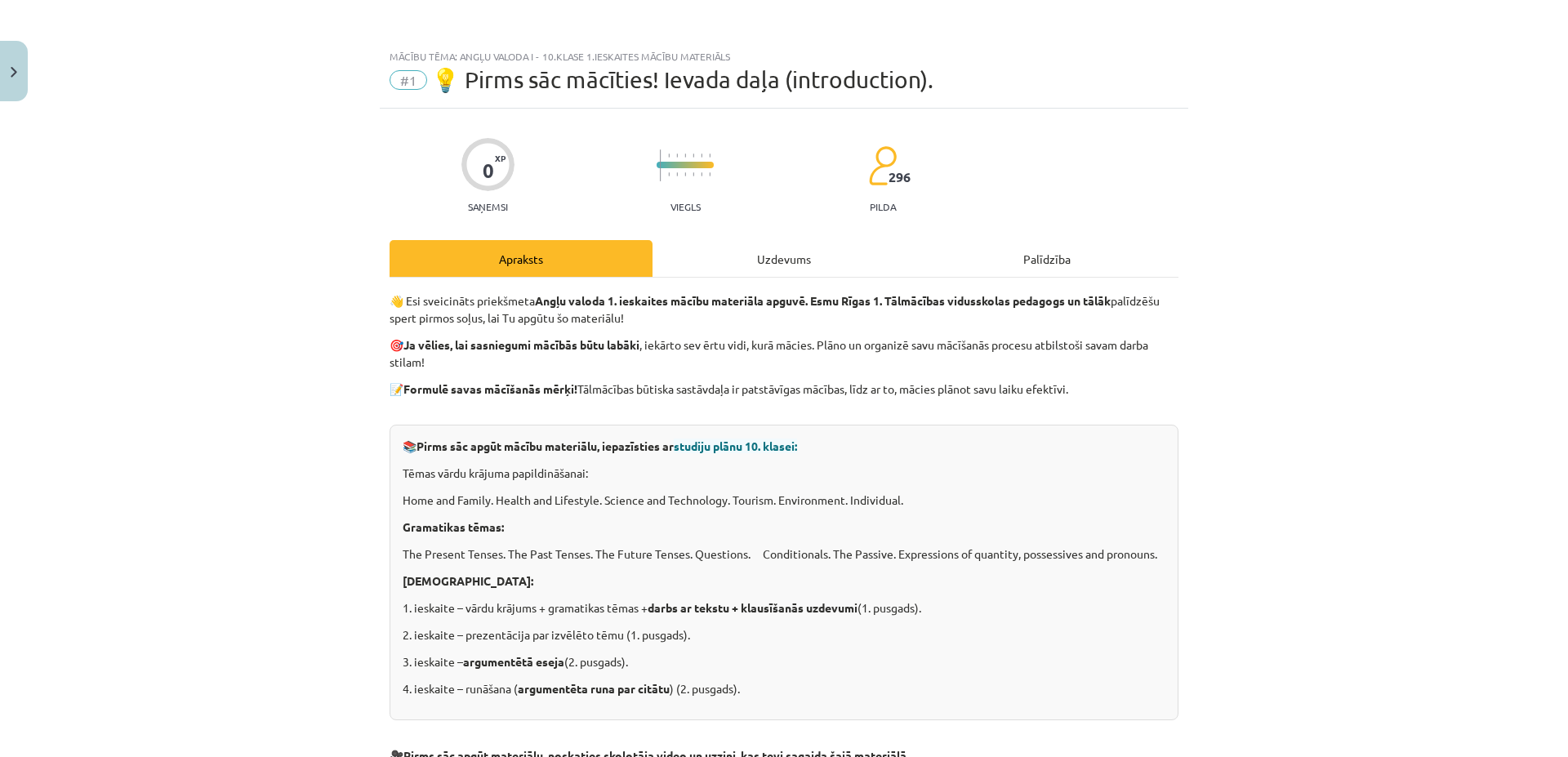
click at [796, 266] on div "Uzdevums" at bounding box center [784, 258] width 263 height 37
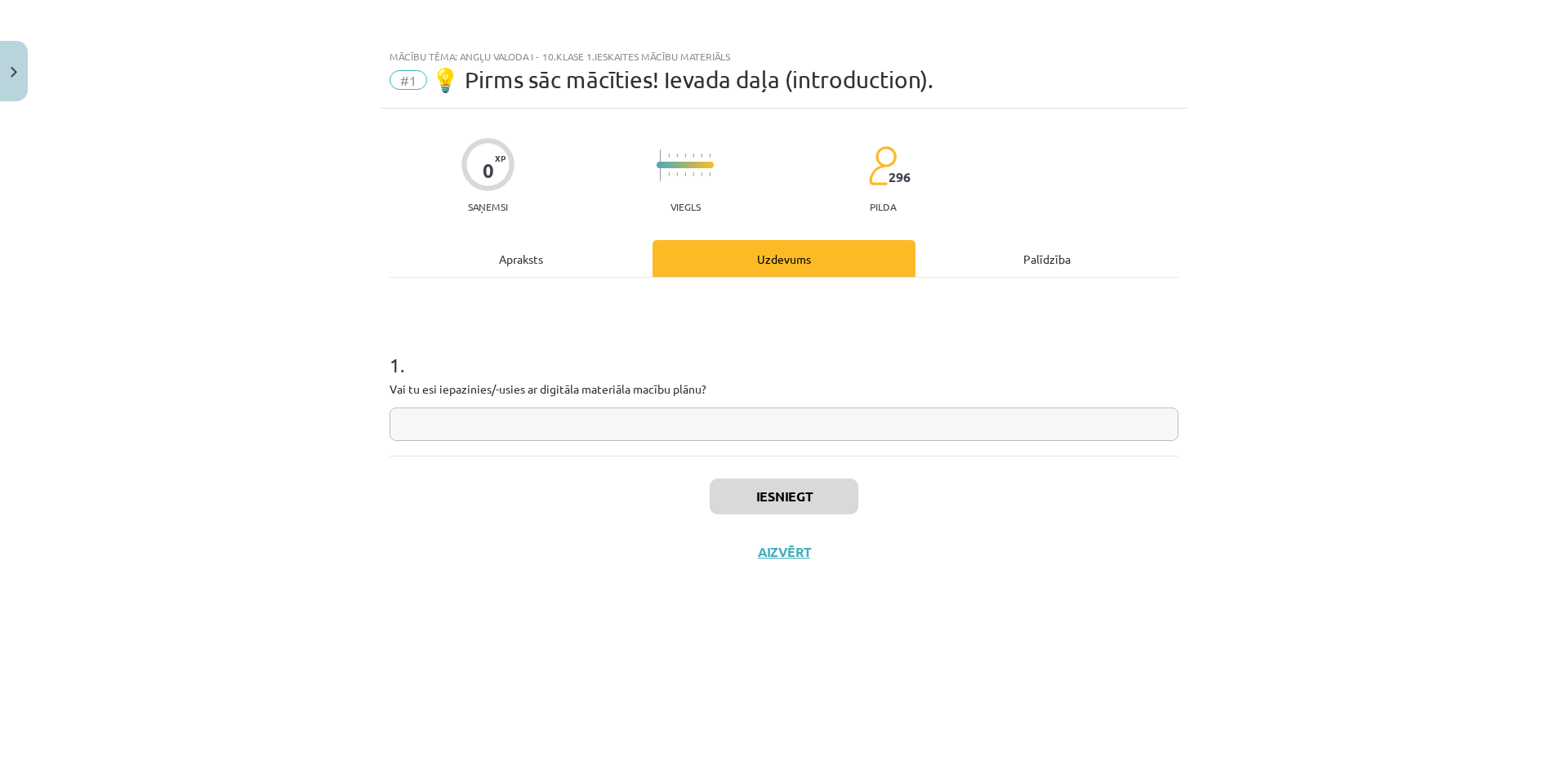
click at [1060, 263] on div "Palīdzība" at bounding box center [1047, 258] width 263 height 37
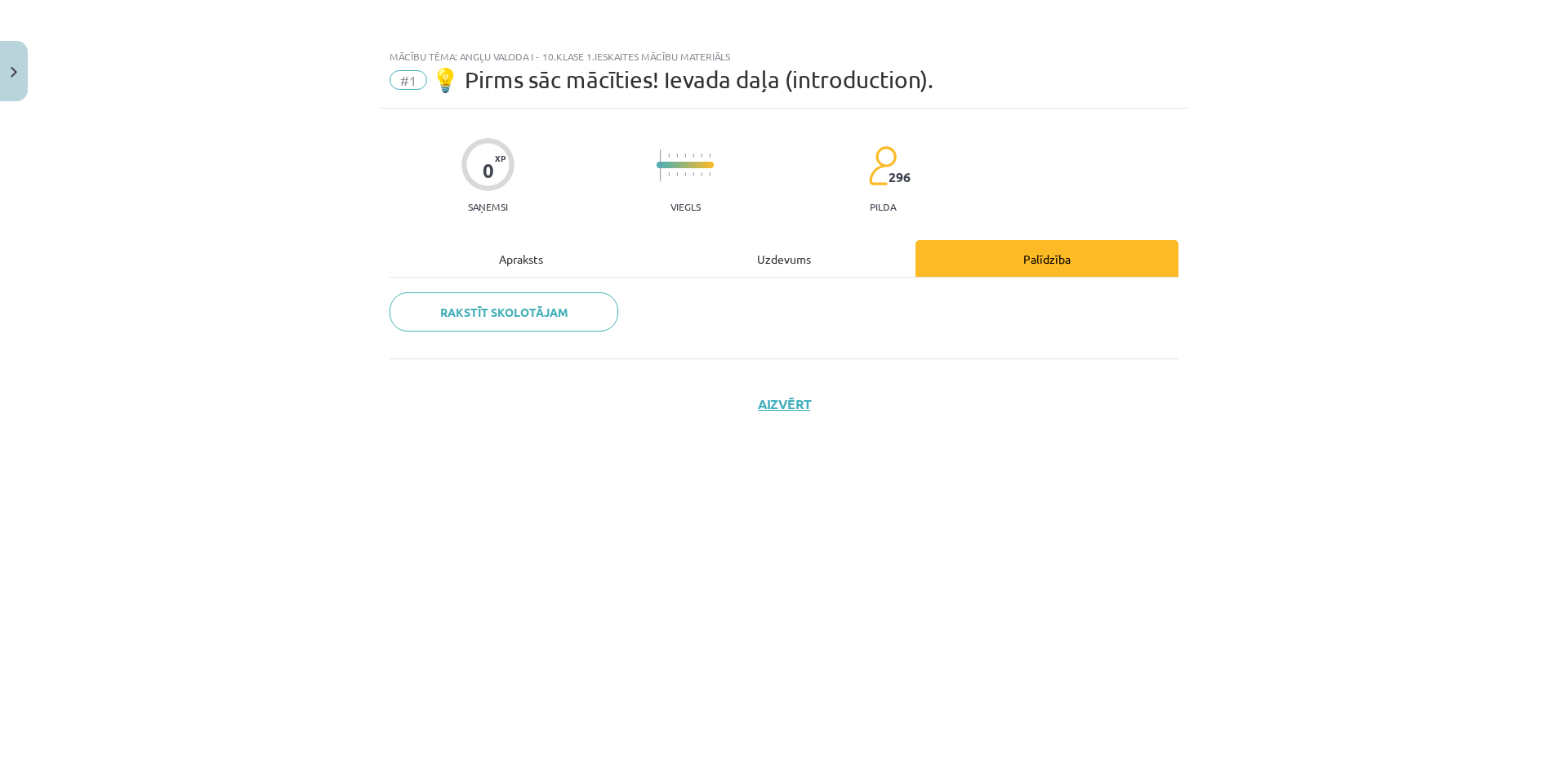
click at [806, 265] on div "Uzdevums" at bounding box center [784, 258] width 263 height 37
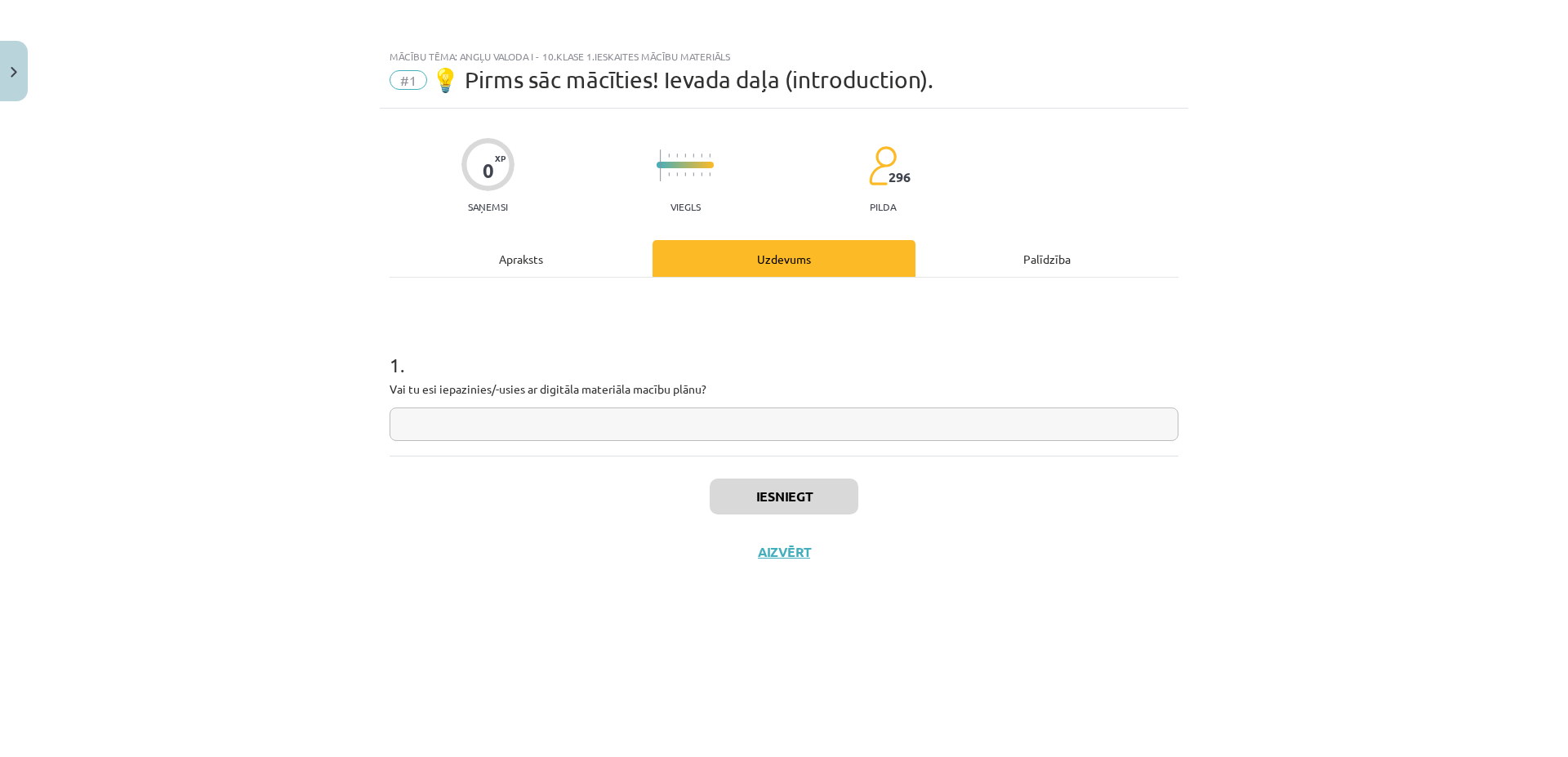
click at [521, 281] on div "1 . Vai tu esi iepazinies/-usies ar digitāla materiāla macību plānu?" at bounding box center [784, 366] width 789 height 178
click at [520, 270] on div "Apraksts" at bounding box center [521, 258] width 263 height 37
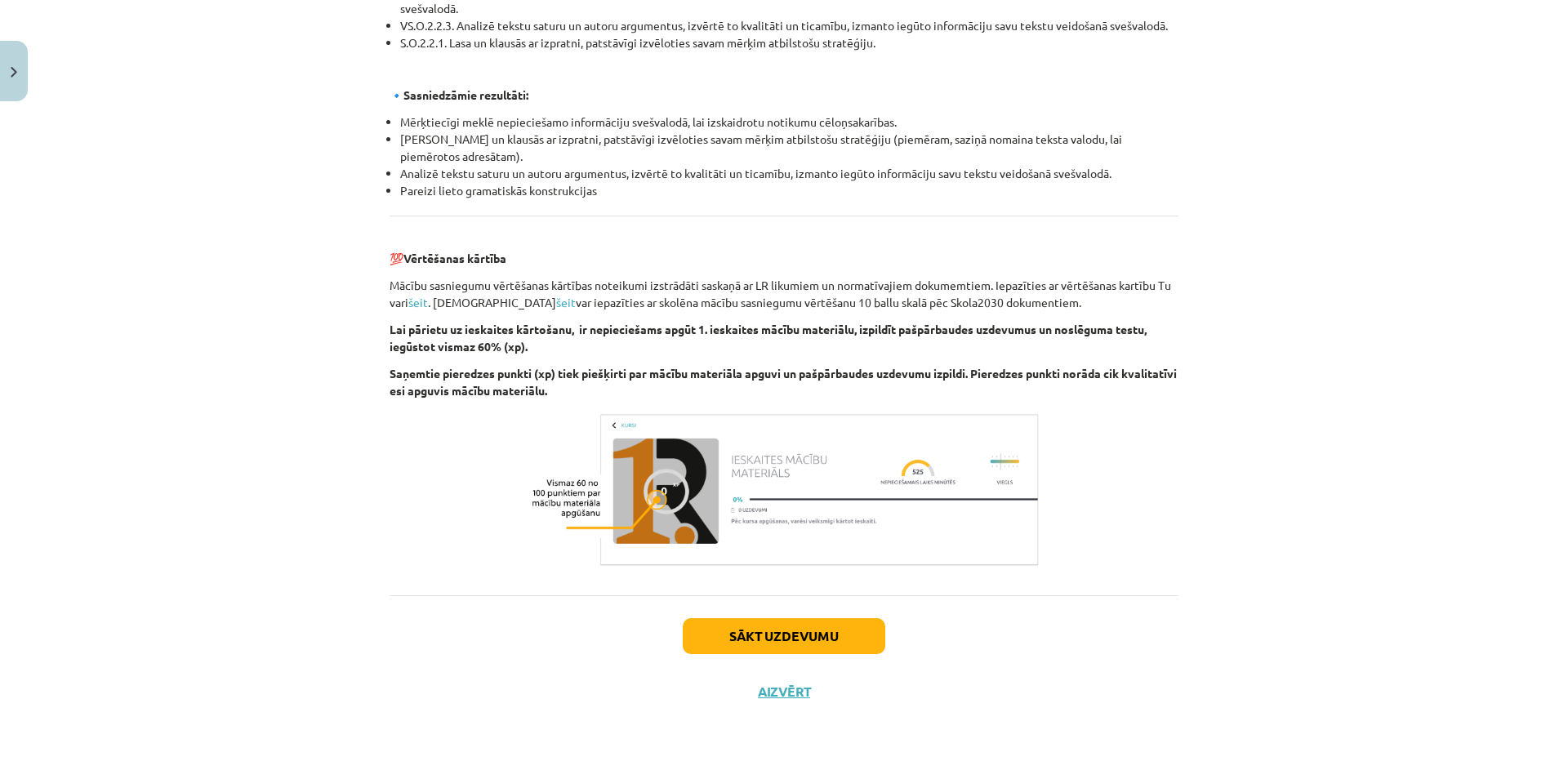
scroll to position [1700, 0]
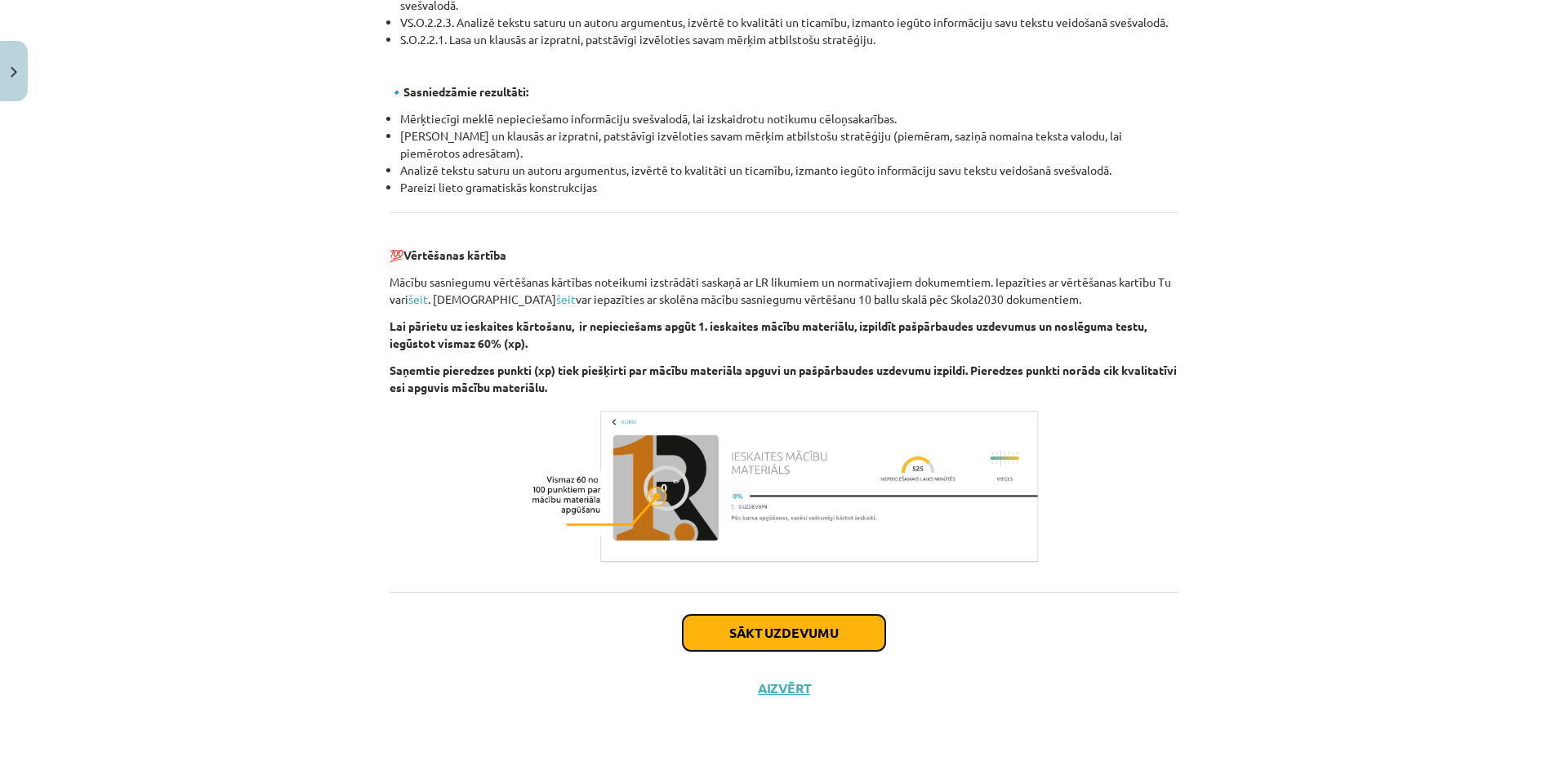
click at [807, 637] on button "Sākt uzdevumu" at bounding box center [784, 633] width 202 height 36
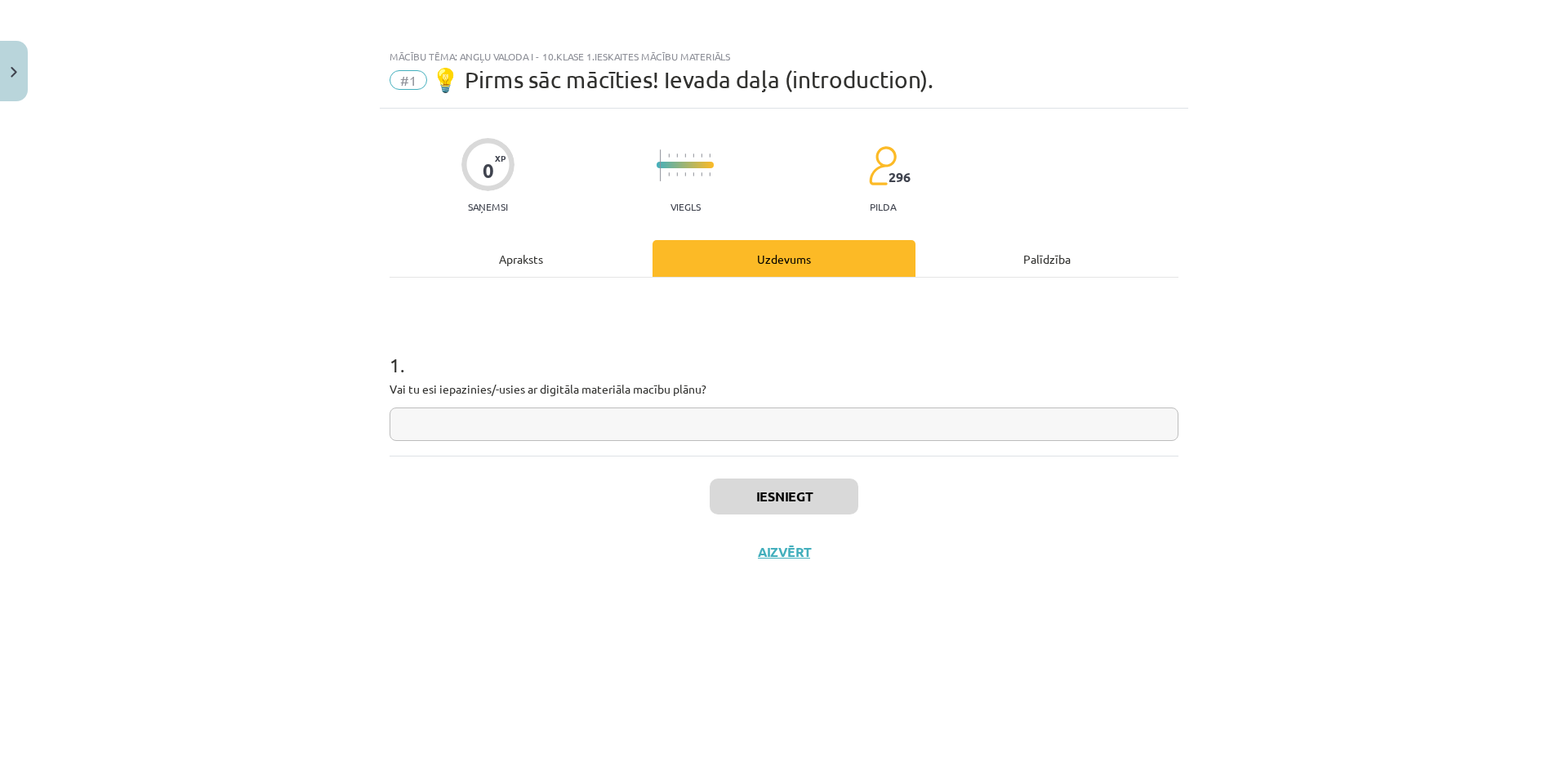
click at [779, 428] on input "text" at bounding box center [784, 425] width 789 height 34
type input "**"
click at [802, 501] on button "Iesniegt" at bounding box center [784, 496] width 149 height 36
click at [827, 573] on button "Nākamā nodarbība" at bounding box center [784, 563] width 160 height 38
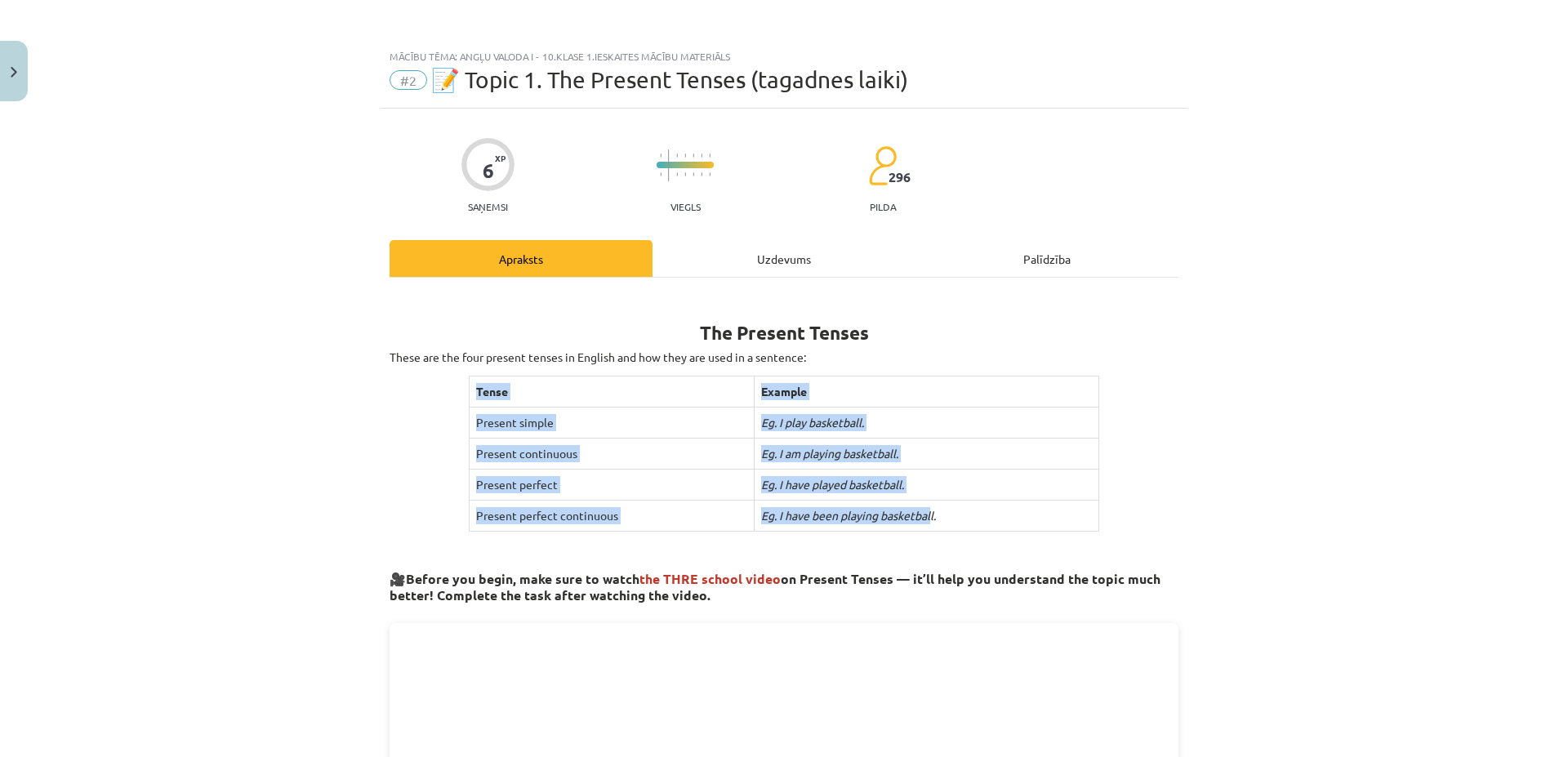
drag, startPoint x: 462, startPoint y: 377, endPoint x: 922, endPoint y: 524, distance: 482.9
click at [924, 530] on tbody "Tense Example Present simple Eg. I play basketball. Present continuous Eg. I am…" at bounding box center [783, 453] width 630 height 155
copy tbody "Tense Example Present simple Eg. I play basketball. Present continuous Eg. I am…"
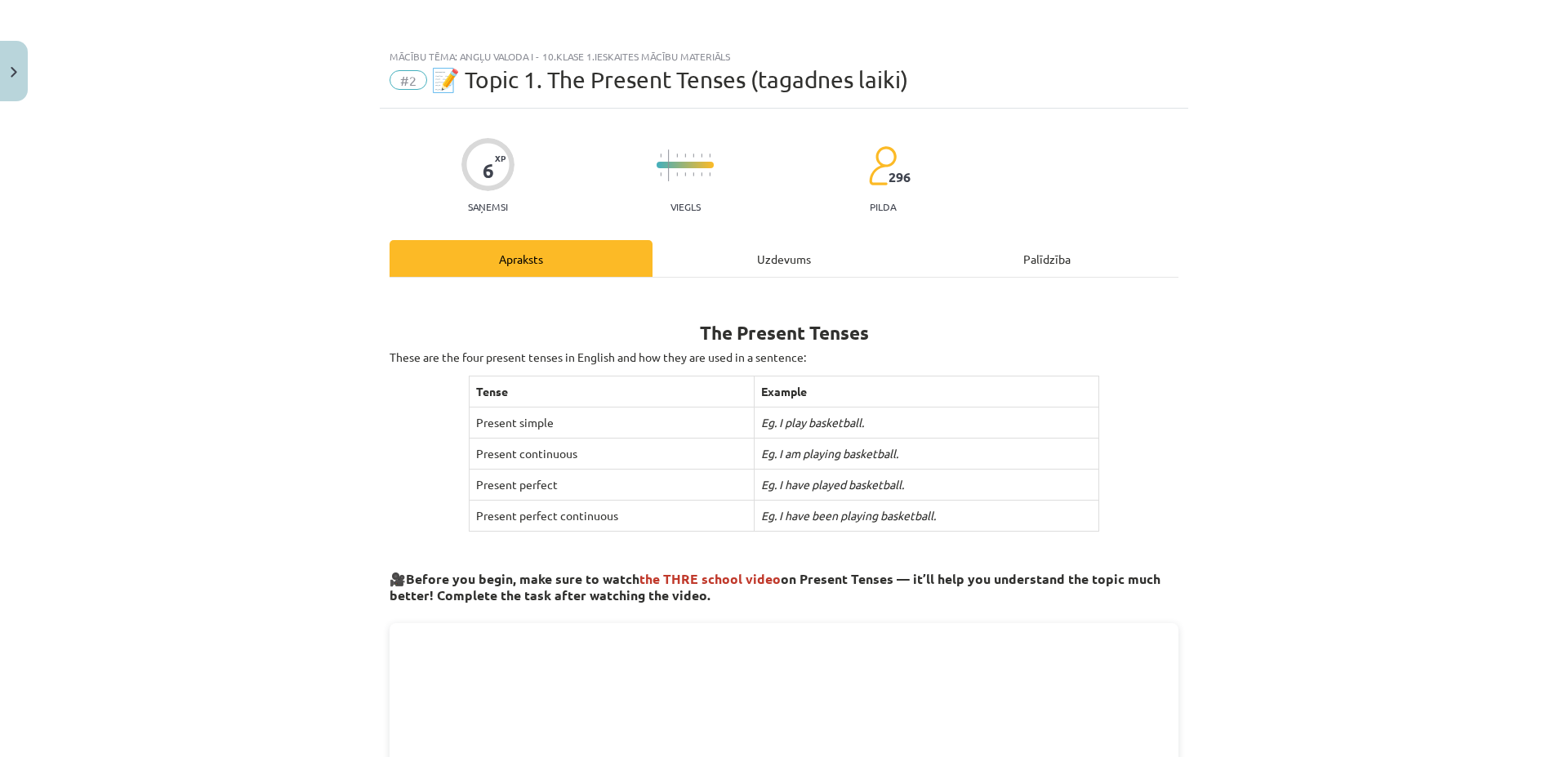
click at [1262, 388] on div "Mācību tēma: Angļu valoda i - 10.klase 1.ieskaites mācību materiāls #2 📝 Topic …" at bounding box center [784, 378] width 1568 height 757
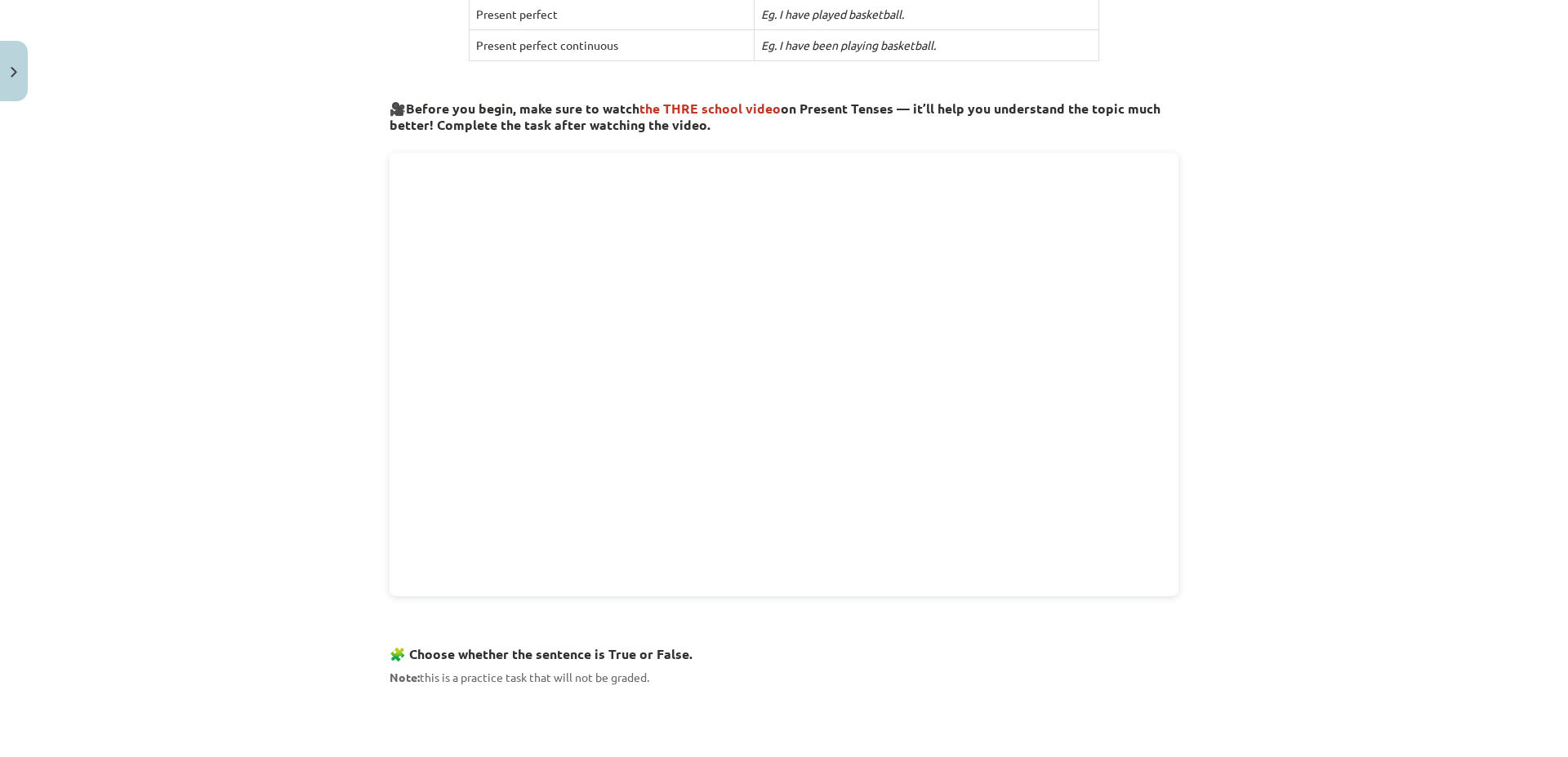
scroll to position [705, 0]
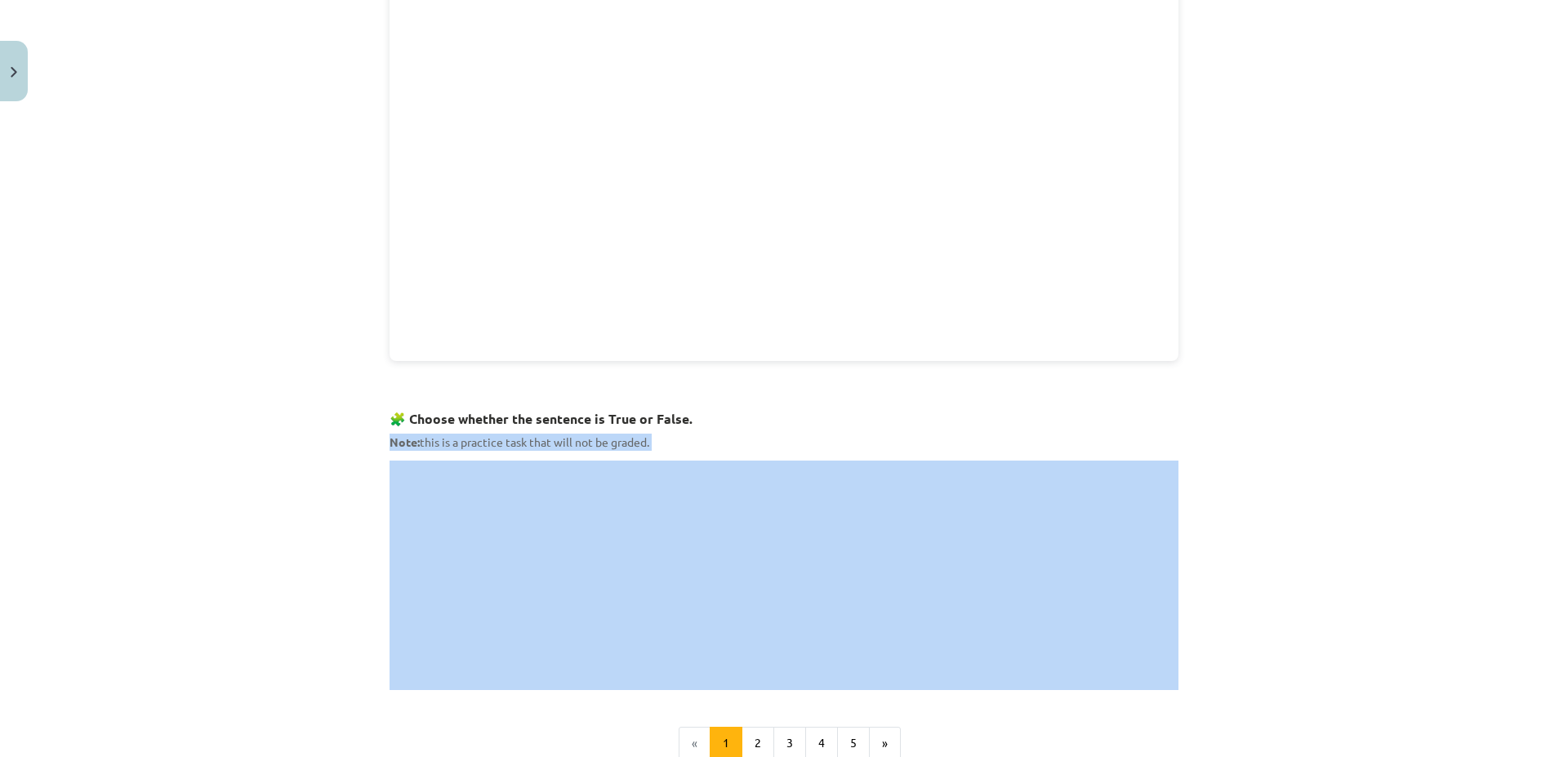
drag, startPoint x: 705, startPoint y: 409, endPoint x: 347, endPoint y: 445, distance: 359.8
click at [347, 448] on div "Mācību tēma: Angļu valoda i - 10.klase 1.ieskaites mācību materiāls #2 📝 Topic …" at bounding box center [784, 378] width 1568 height 757
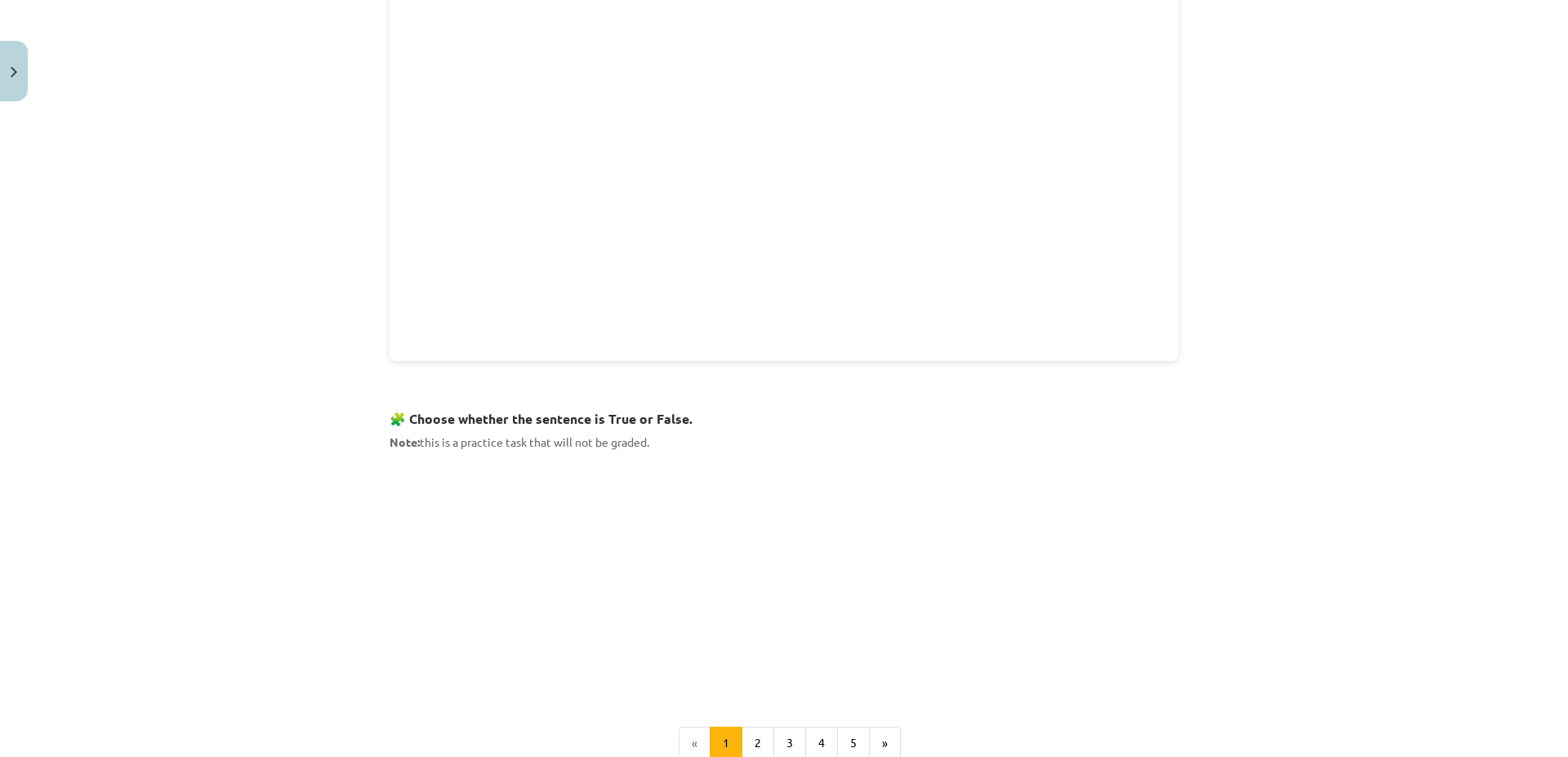
drag, startPoint x: 380, startPoint y: 408, endPoint x: 684, endPoint y: 442, distance: 305.9
click at [684, 442] on div "6 XP Saņemsi Viegls 296 pilda Apraksts Uzdevums Palīdzība The Present Tenses Th…" at bounding box center [784, 154] width 809 height 1503
copy div "🧩 Choose whether the sentence is True or False. Note: this is a practice task t…"
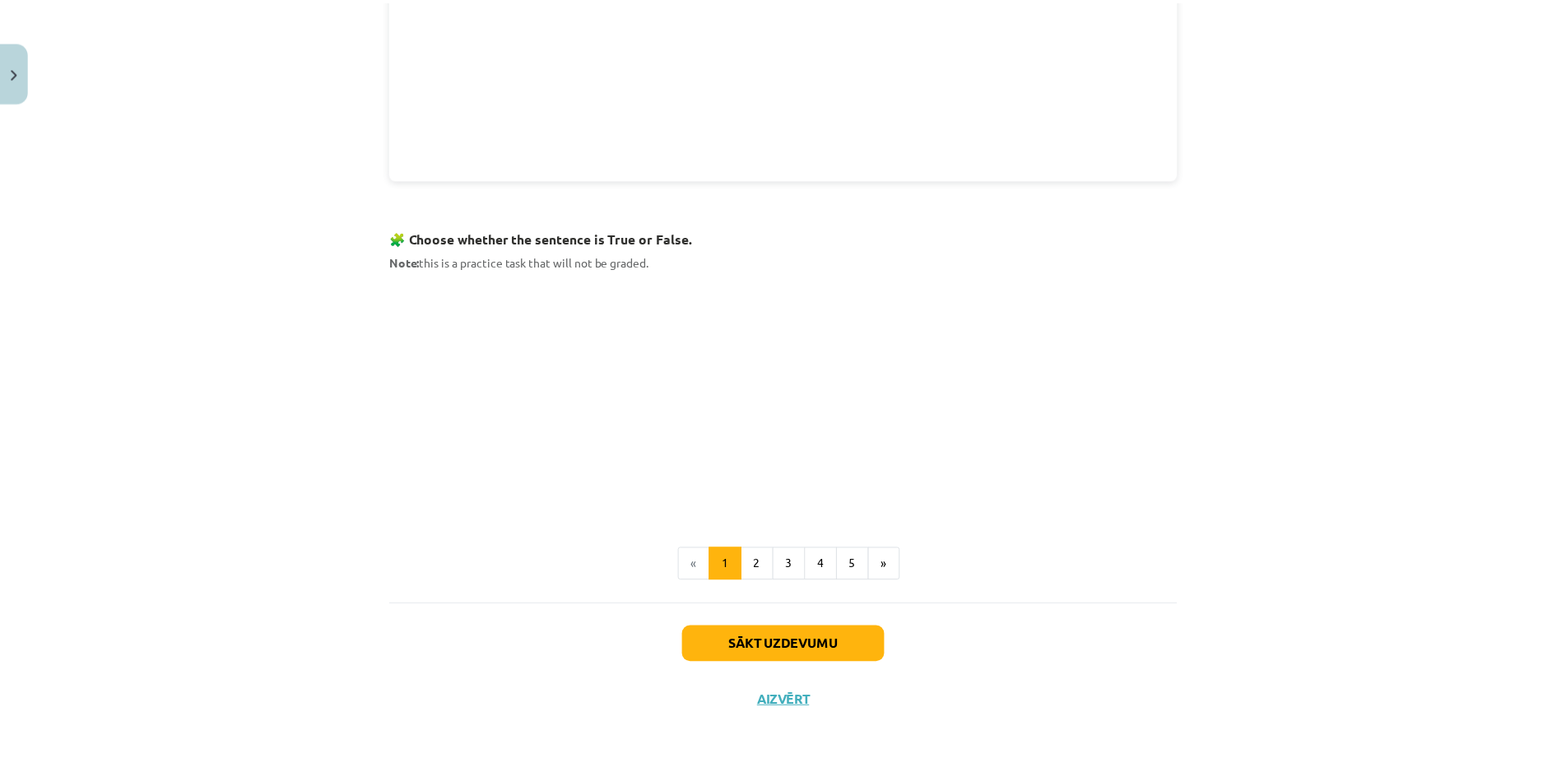
scroll to position [900, 0]
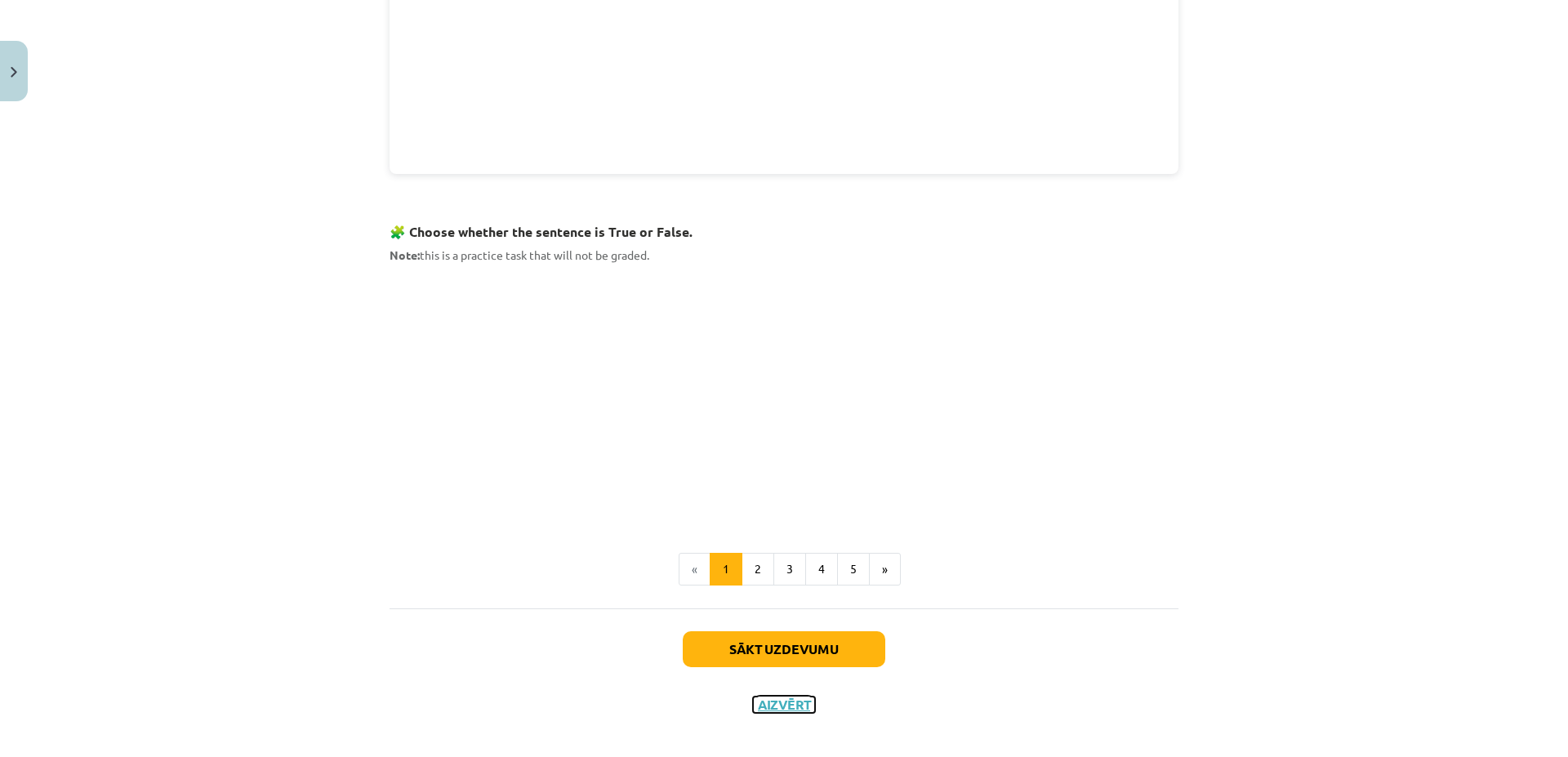
click at [787, 696] on button "Aizvērt" at bounding box center [784, 704] width 63 height 16
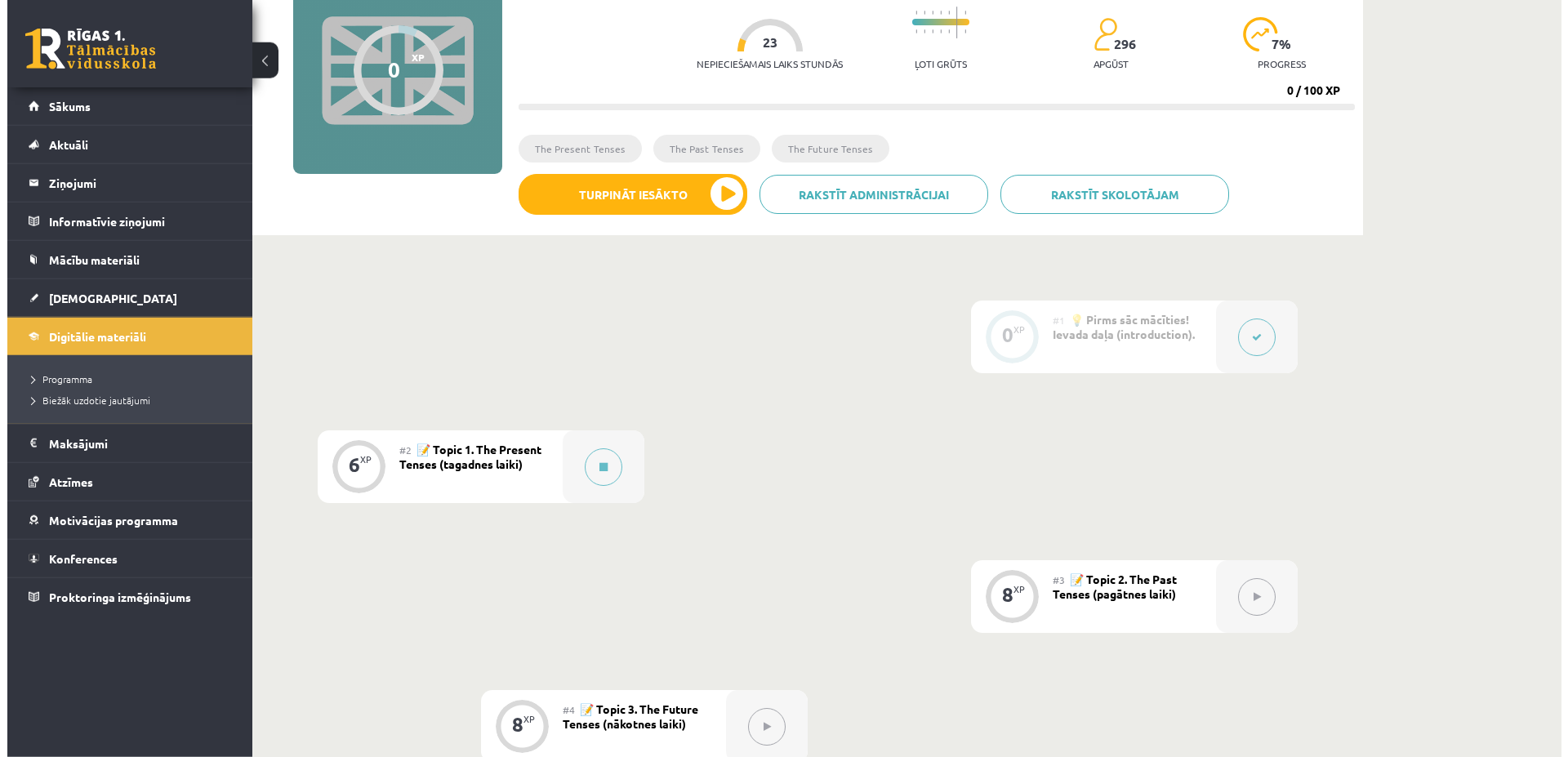
scroll to position [250, 0]
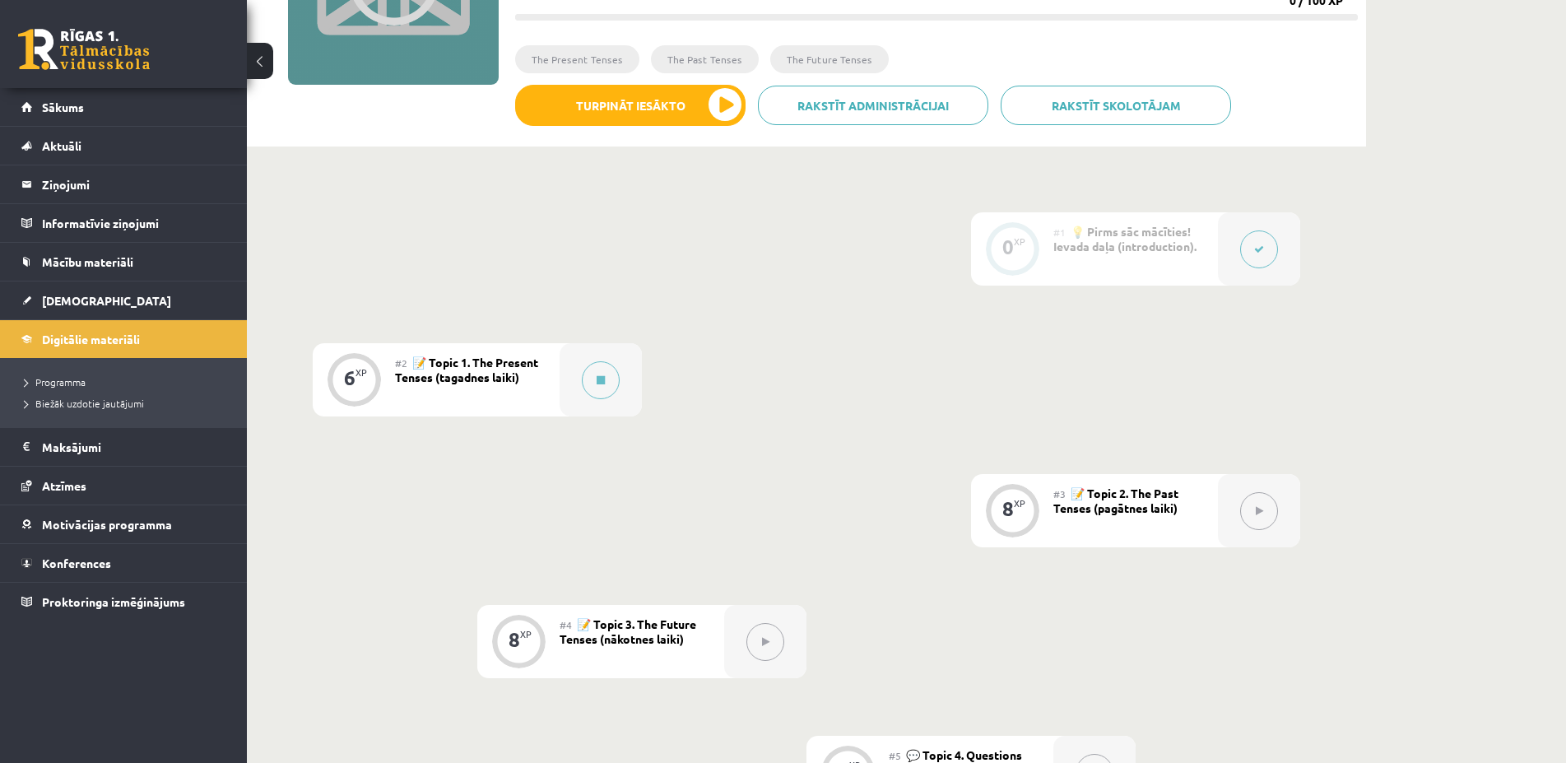
click at [459, 387] on div "#2 📝 Topic 1. The Present Tenses (tagadnes laiki)" at bounding box center [477, 379] width 165 height 73
click at [453, 371] on span "📝 Topic 1. The Present Tenses (tagadnes laiki)" at bounding box center [466, 370] width 143 height 30
click at [399, 375] on span "📝 Topic 1. The Present Tenses (tagadnes laiki)" at bounding box center [466, 370] width 143 height 30
click at [611, 378] on button at bounding box center [601, 380] width 38 height 38
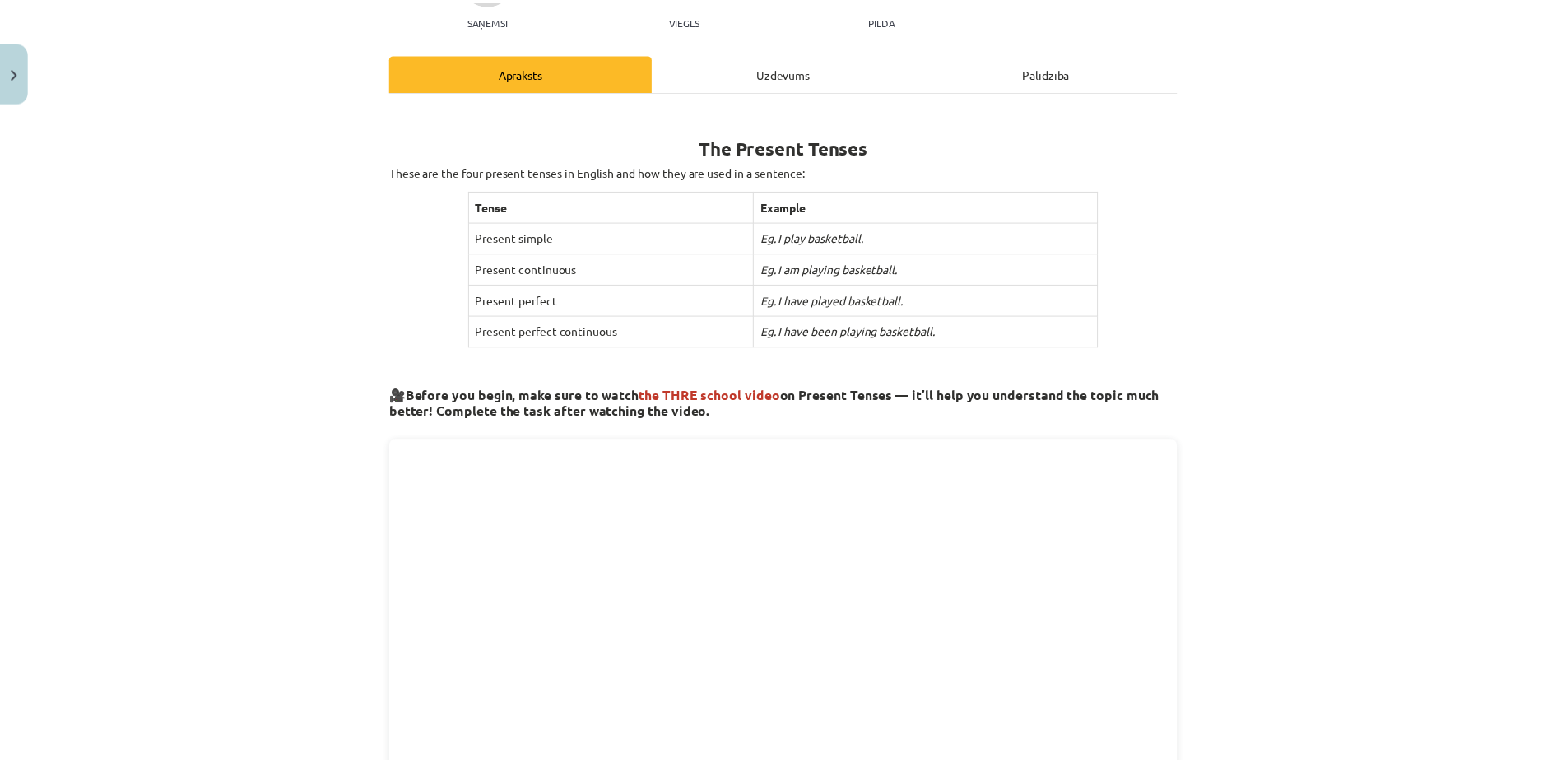
scroll to position [900, 0]
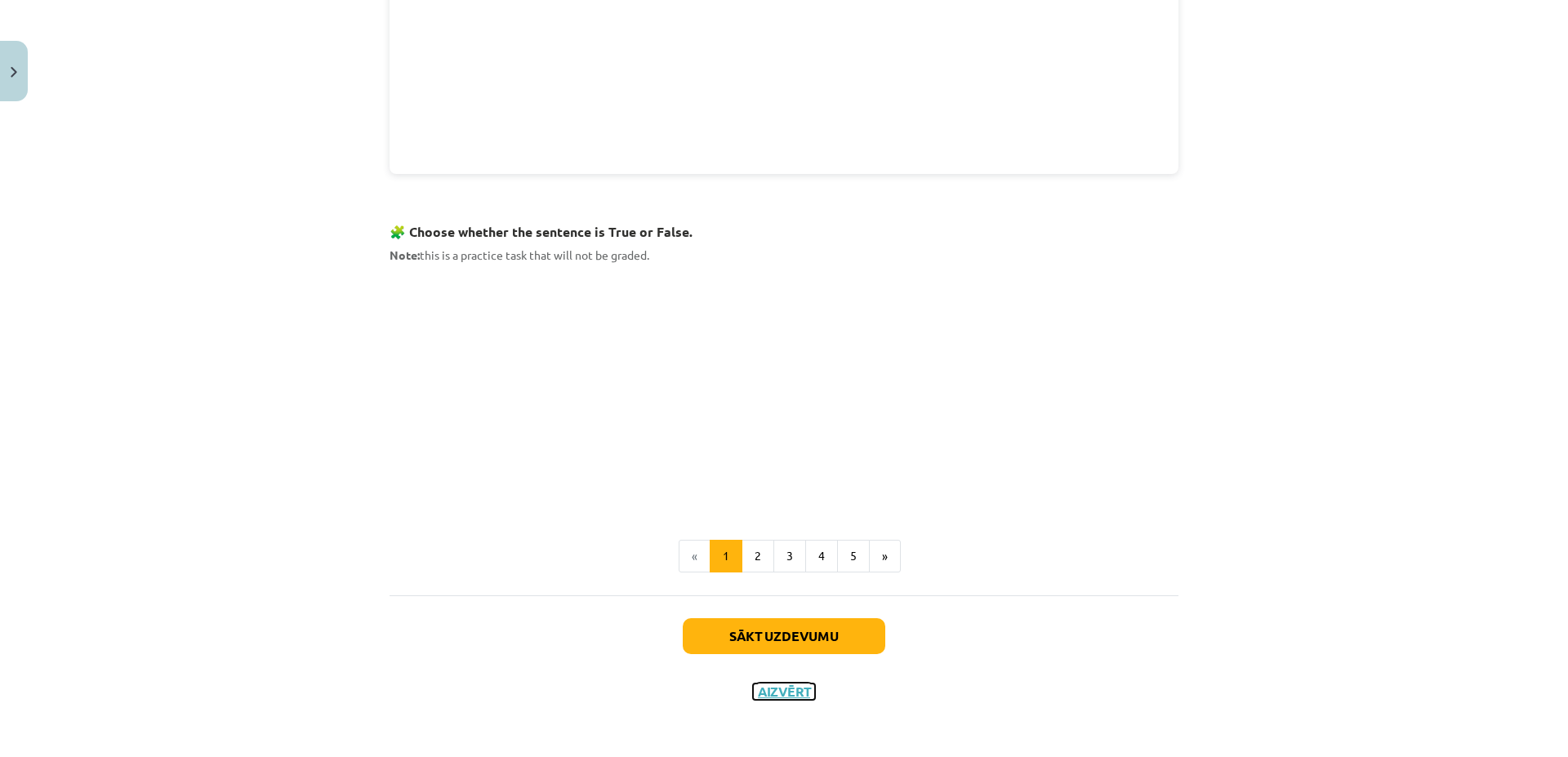
click at [782, 686] on button "Aizvērt" at bounding box center [784, 692] width 63 height 16
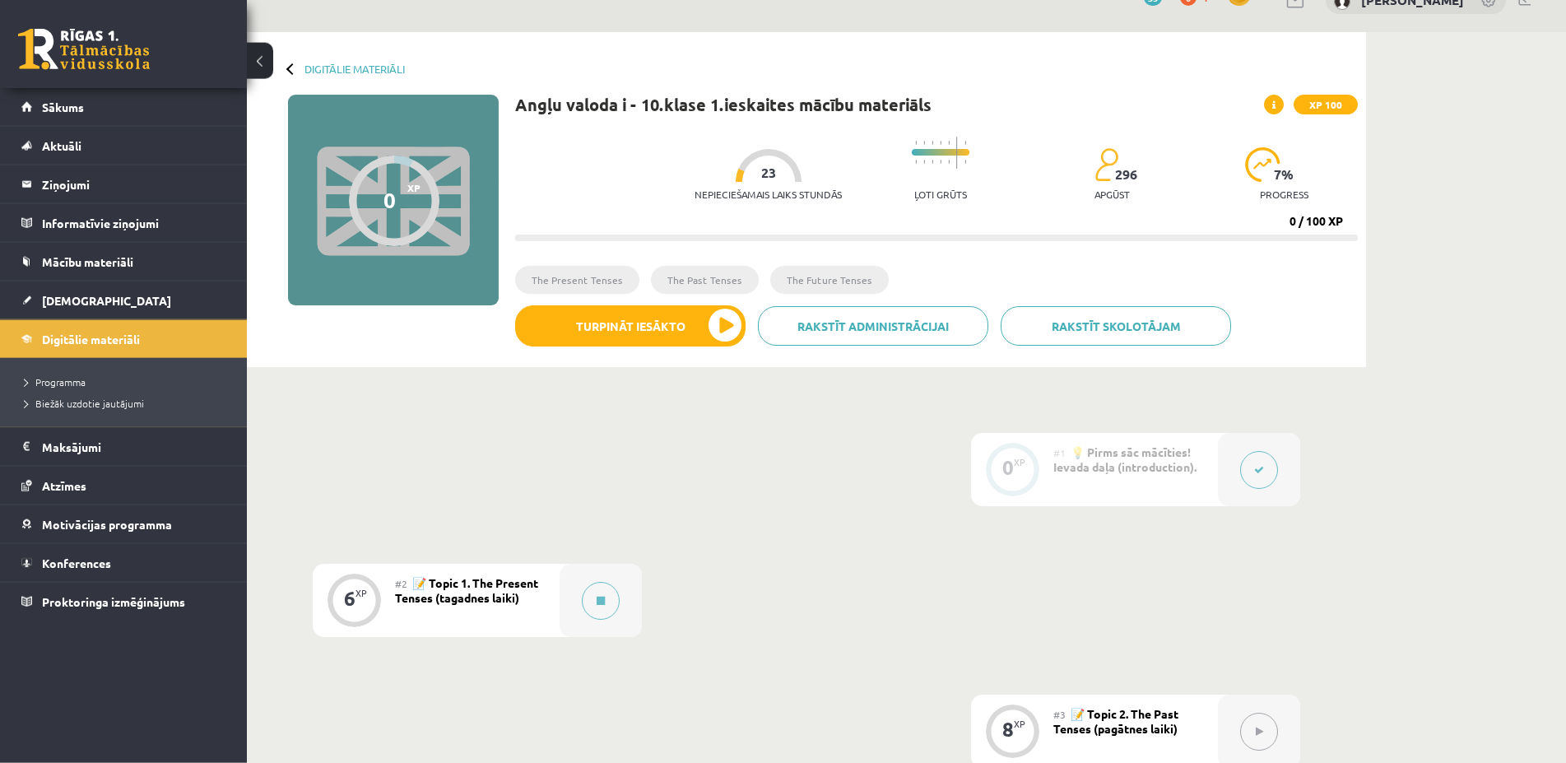
scroll to position [0, 0]
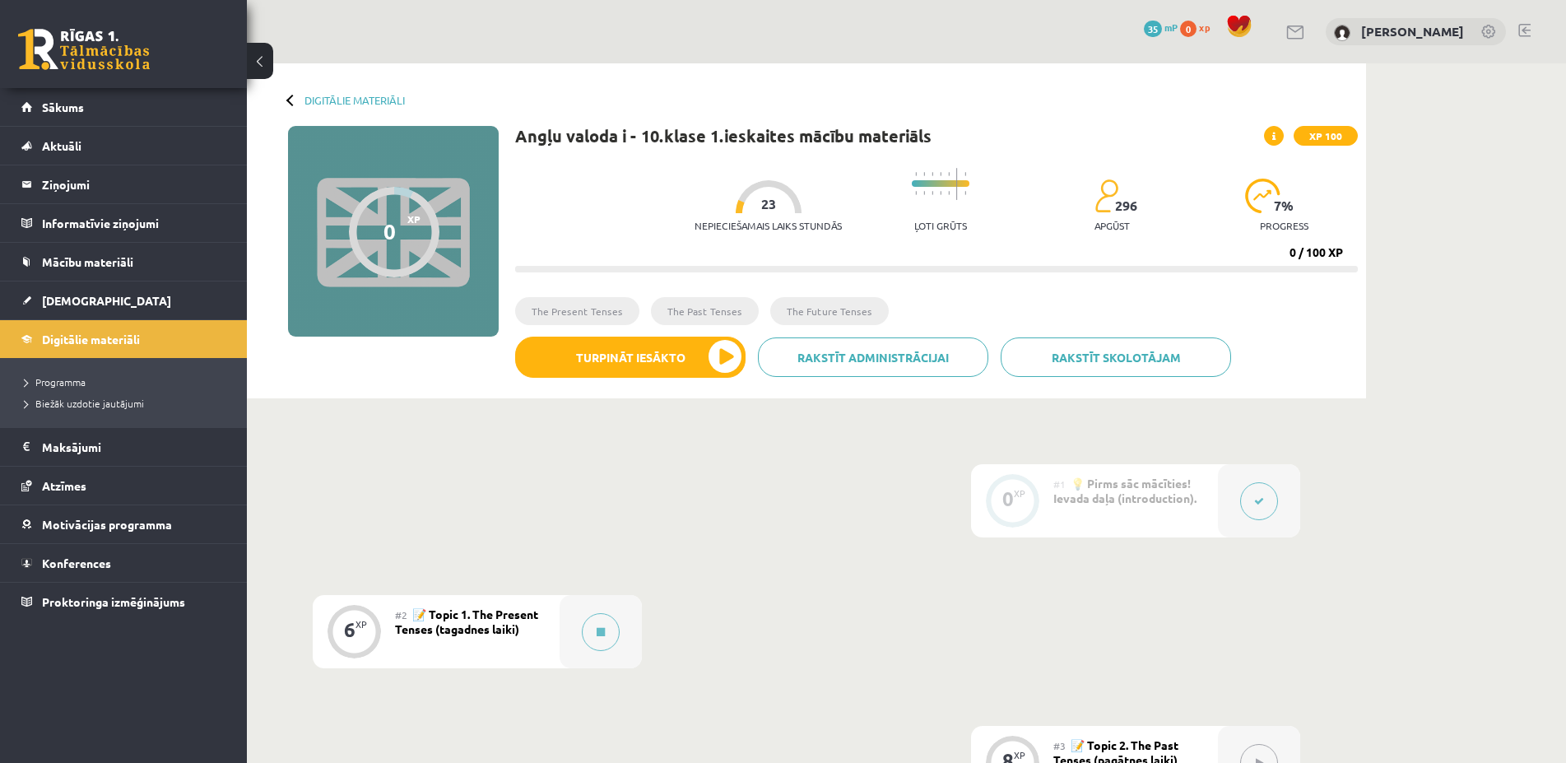
click at [1528, 29] on link at bounding box center [1525, 30] width 12 height 13
